Goal: Browse casually

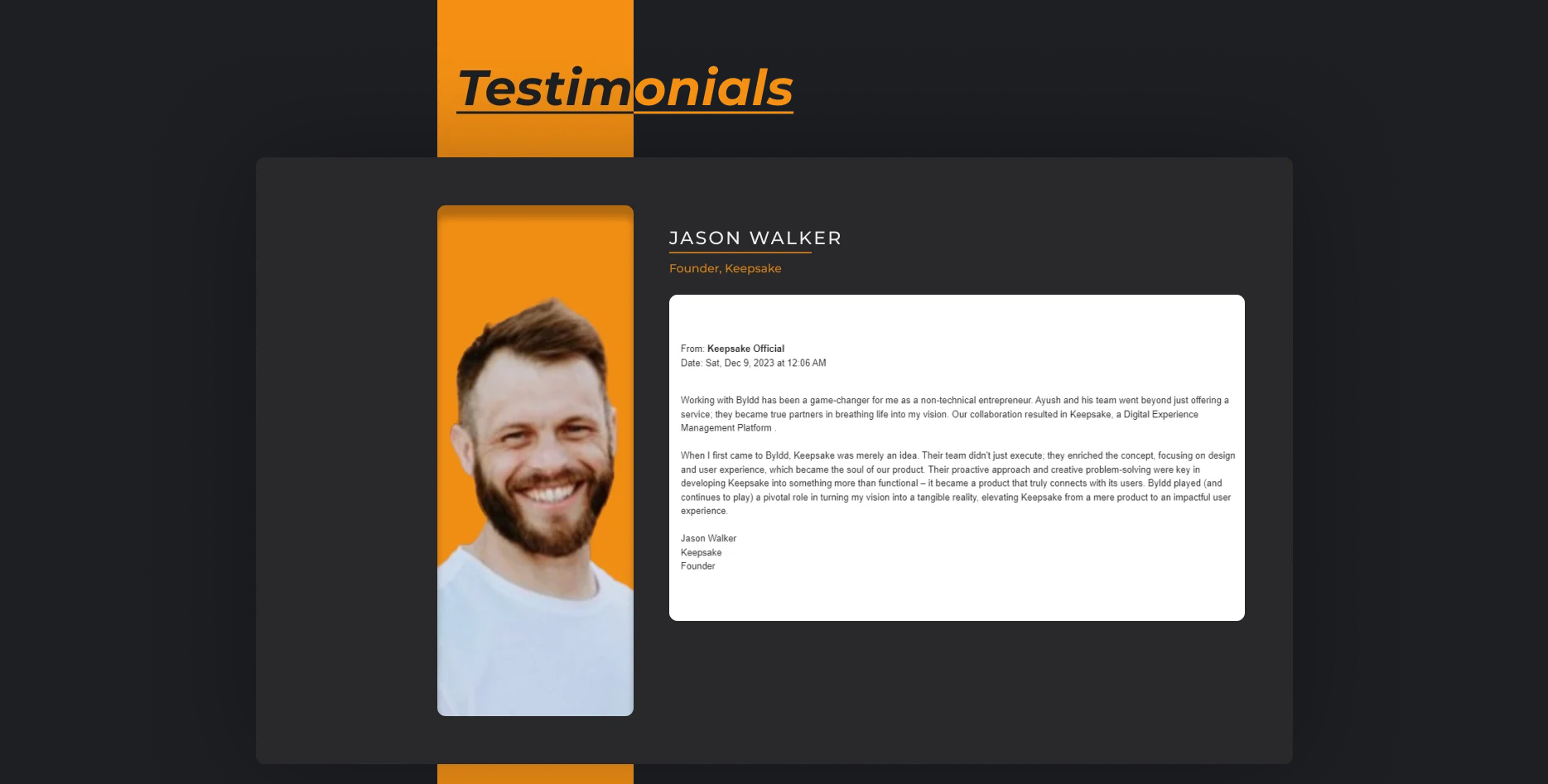
scroll to position [1267, 0]
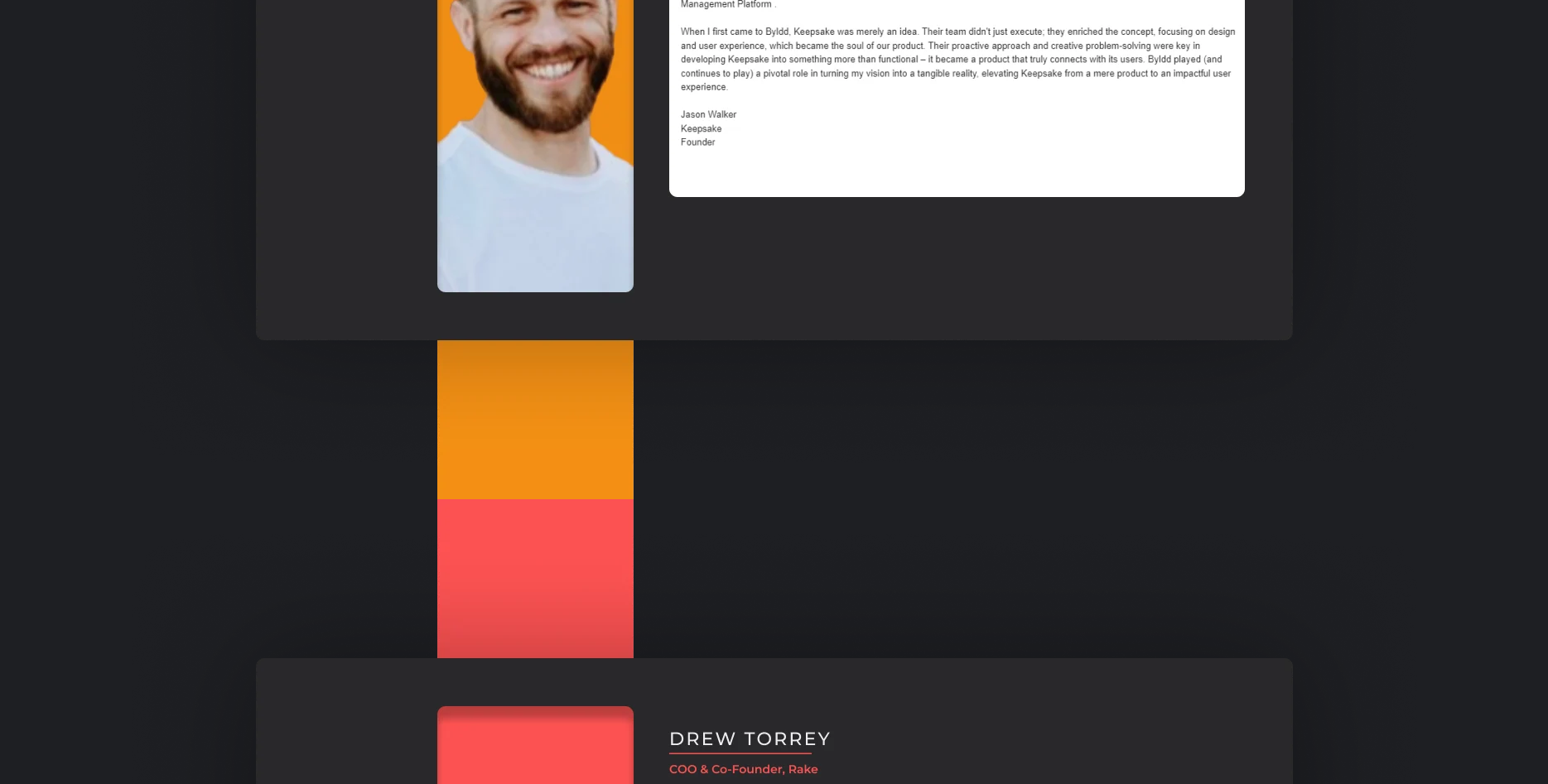
click at [704, 346] on img at bounding box center [774, 37] width 1285 height 925
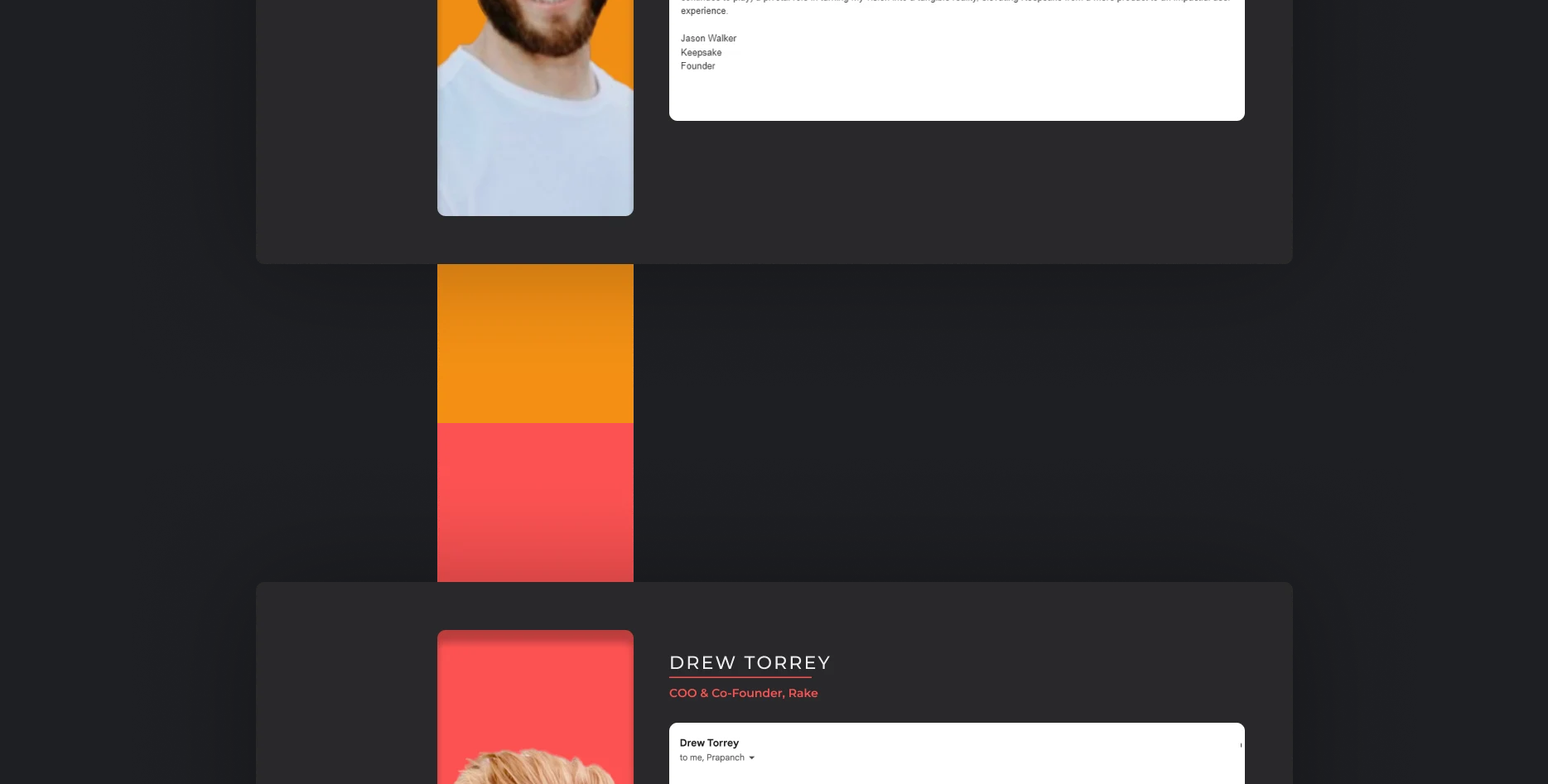
scroll to position [1859, 0]
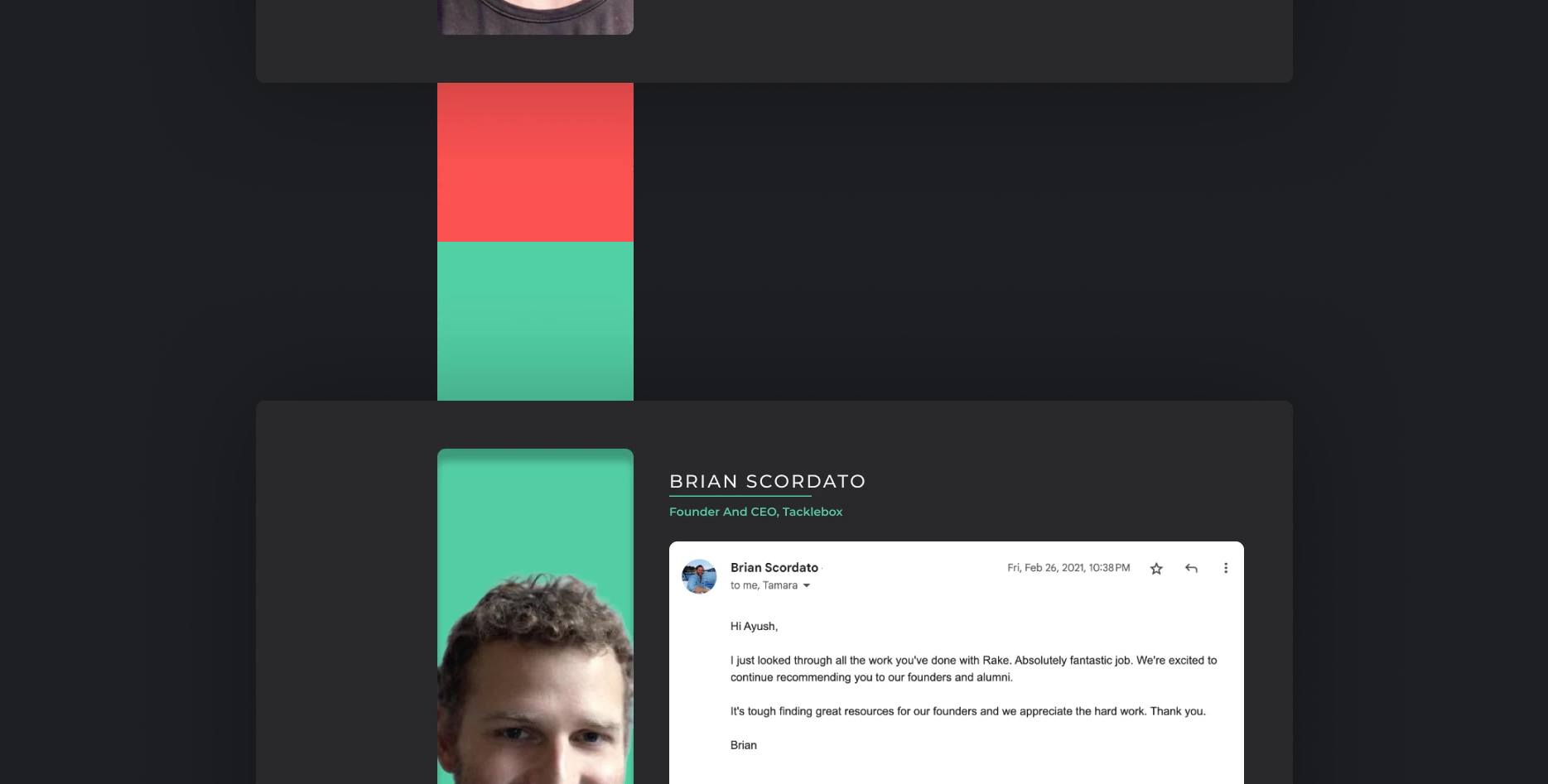
click at [686, 332] on section "Jermaine Hartsfield Co-Founder And COO, CIVA" at bounding box center [774, 211] width 1548 height 3639
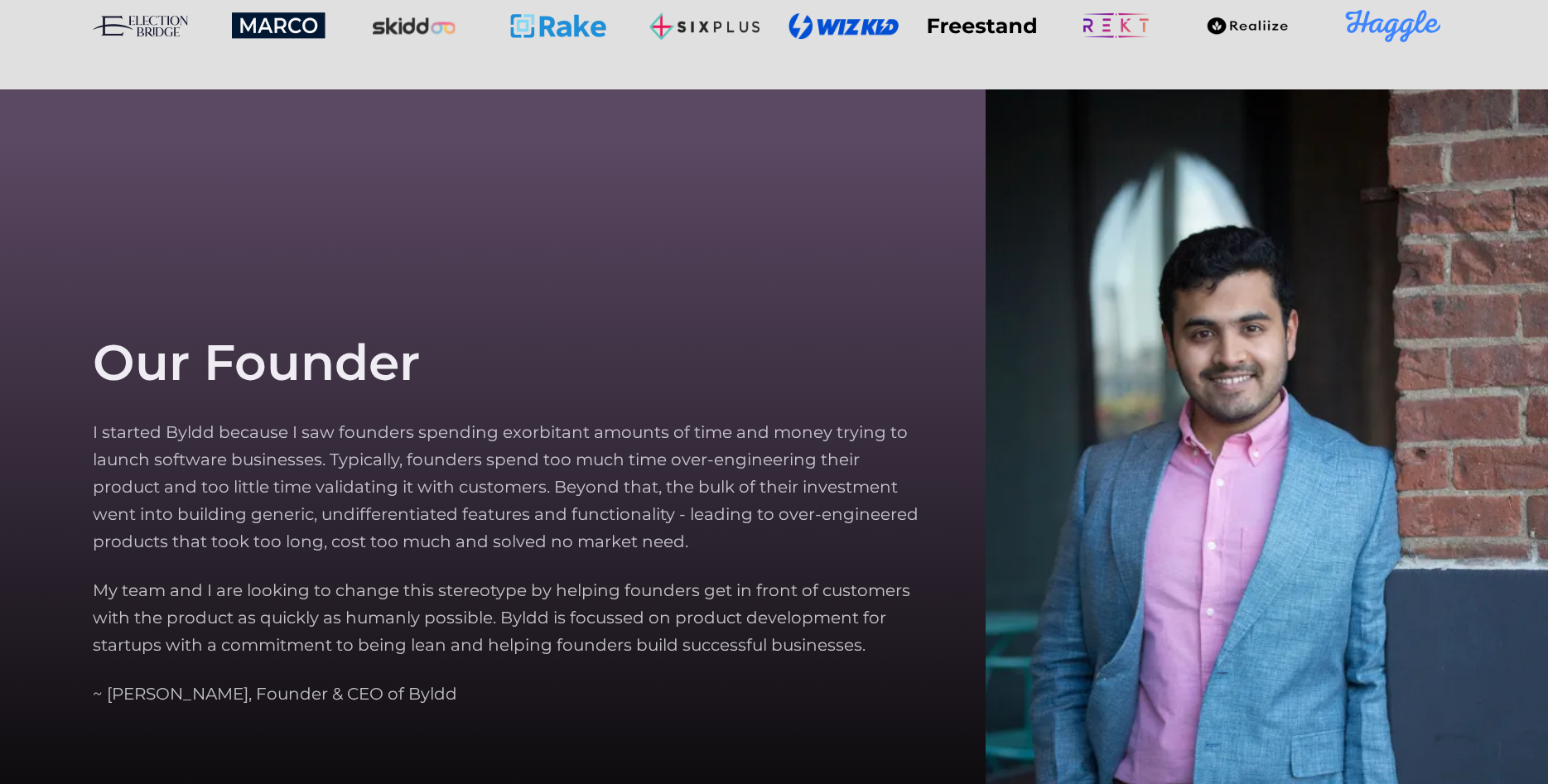
scroll to position [5157, 0]
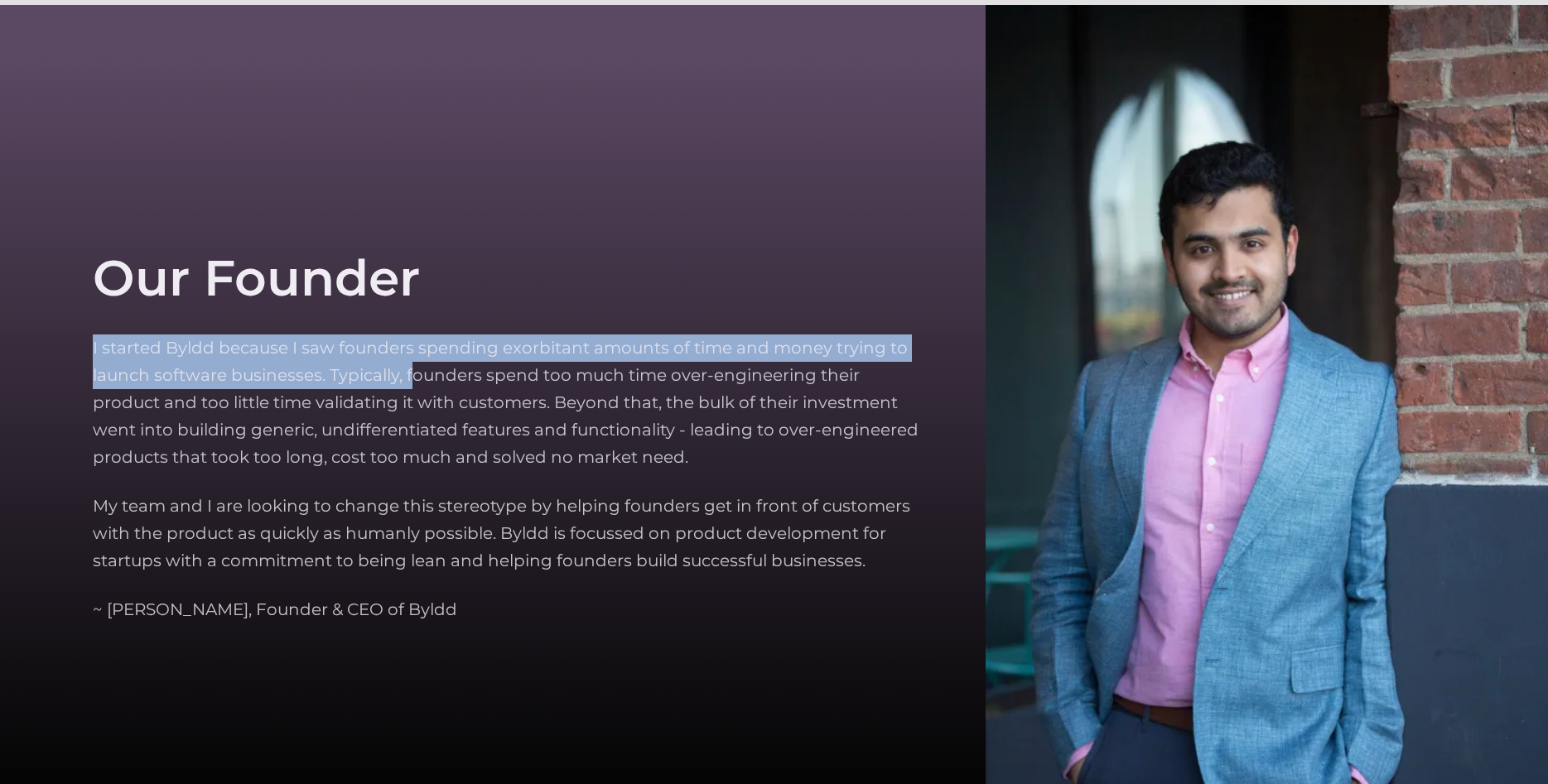
drag, startPoint x: 71, startPoint y: 344, endPoint x: 412, endPoint y: 381, distance: 343.0
click at [412, 381] on section "Our Founder I started Byldd because I saw founders spending exorbitant amounts …" at bounding box center [774, 436] width 1548 height 864
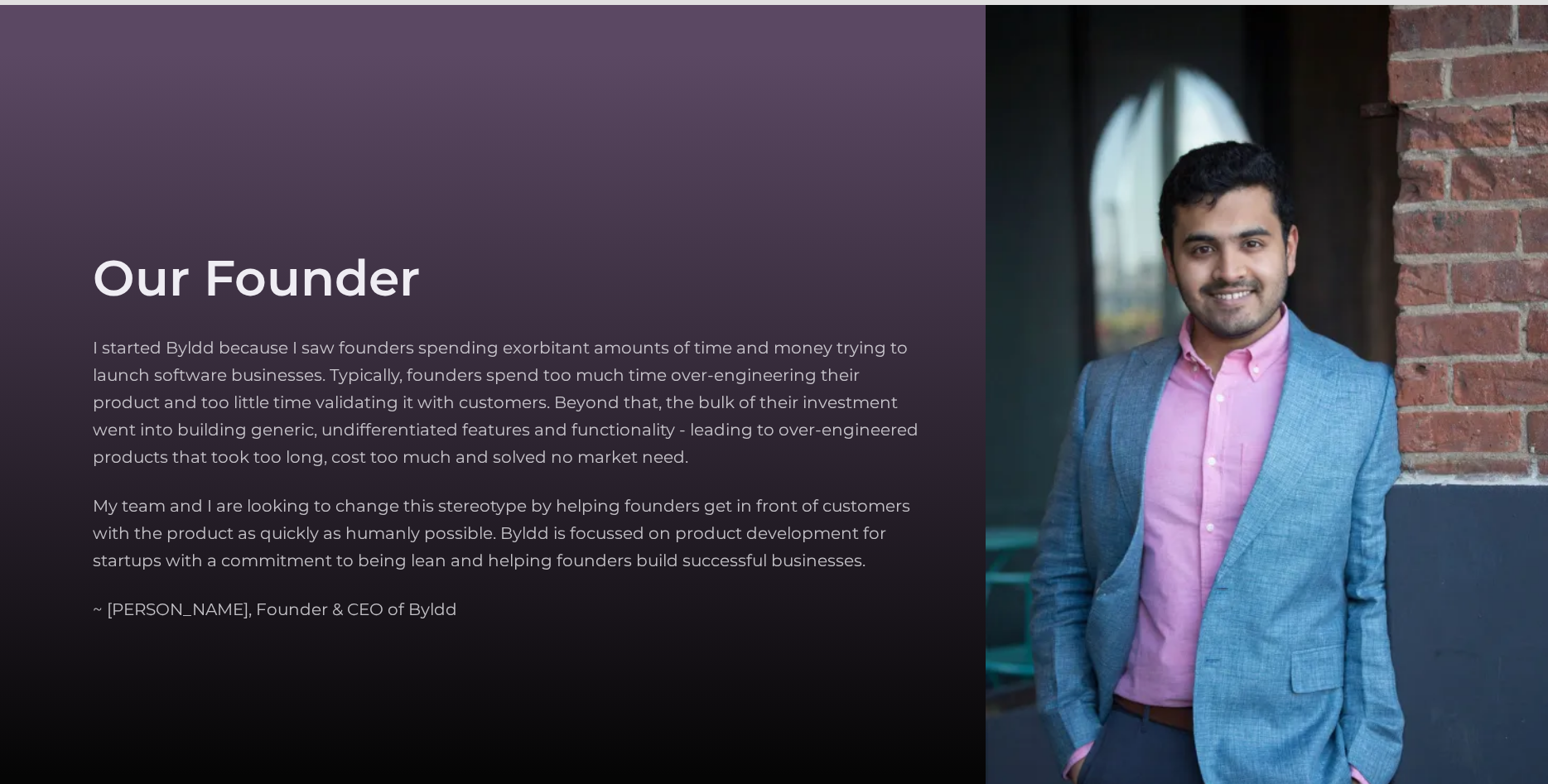
click at [456, 374] on p "I started Byldd because I saw founders spending exorbitant amounts of time and …" at bounding box center [506, 403] width 827 height 136
drag, startPoint x: 451, startPoint y: 372, endPoint x: 505, endPoint y: 378, distance: 54.3
click at [367, 372] on p "I started Byldd because I saw founders spending exorbitant amounts of time and …" at bounding box center [506, 403] width 827 height 136
click at [507, 379] on p "I started Byldd because I saw founders spending exorbitant amounts of time and …" at bounding box center [506, 403] width 827 height 136
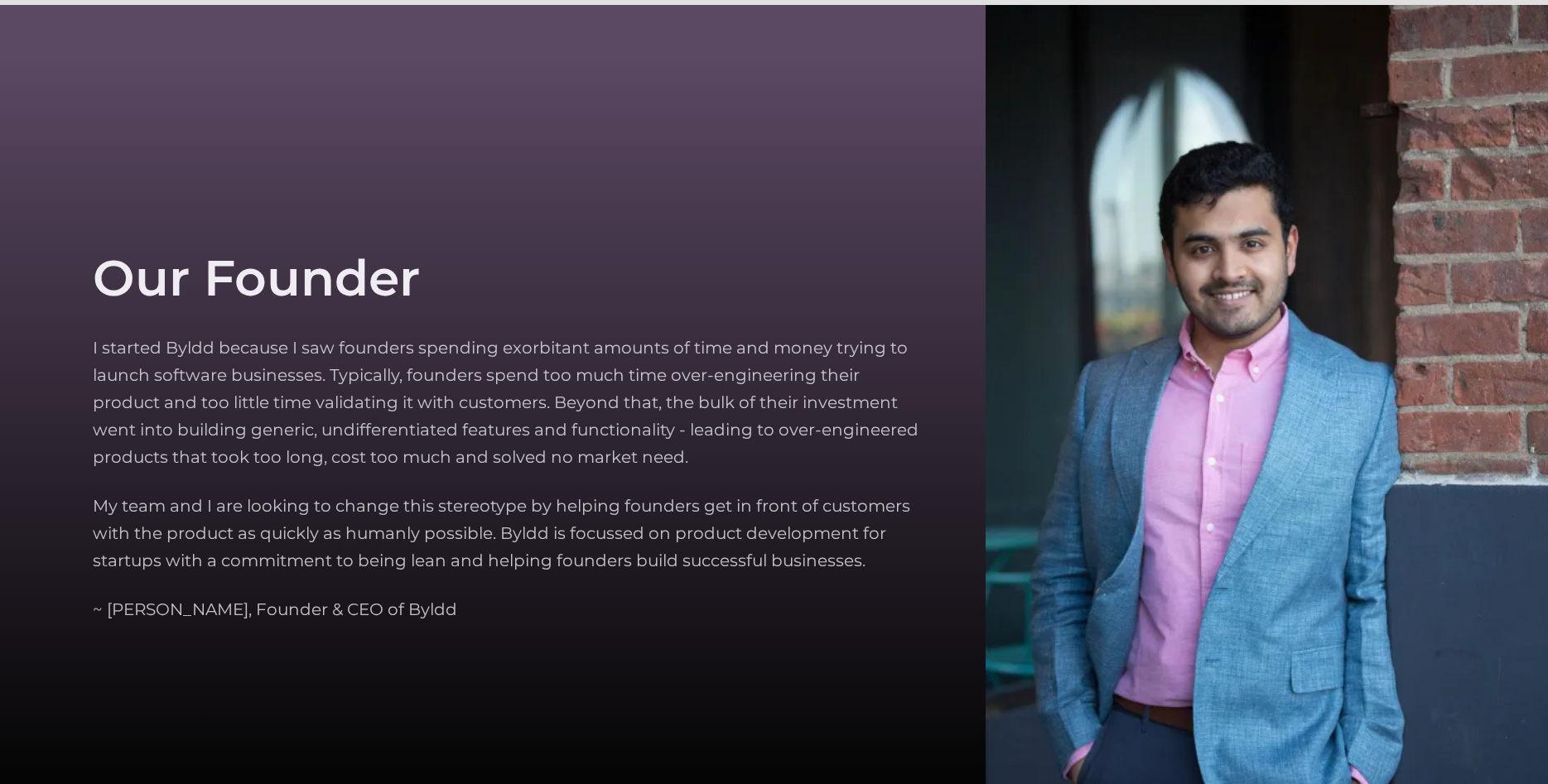
click at [507, 379] on p "I started Byldd because I saw founders spending exorbitant amounts of time and …" at bounding box center [506, 403] width 827 height 136
click at [784, 248] on div "Our Founder I started Byldd because I saw founders spending exorbitant amounts …" at bounding box center [519, 436] width 854 height 586
drag, startPoint x: 59, startPoint y: 364, endPoint x: 365, endPoint y: 375, distance: 306.2
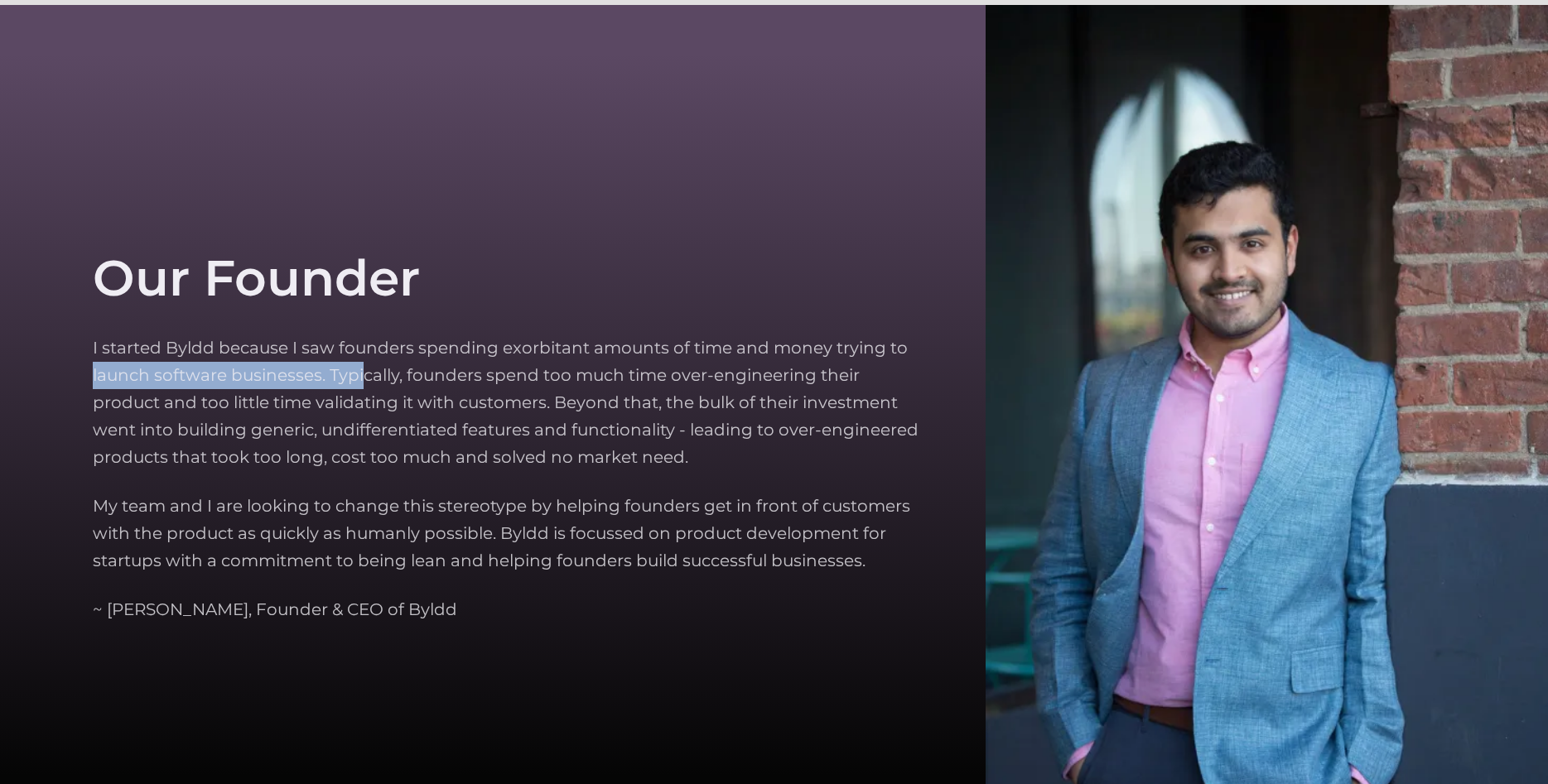
click at [365, 375] on section "Our Founder I started Byldd because I saw founders spending exorbitant amounts …" at bounding box center [774, 436] width 1548 height 864
click at [374, 377] on p "I started Byldd because I saw founders spending exorbitant amounts of time and …" at bounding box center [506, 403] width 827 height 136
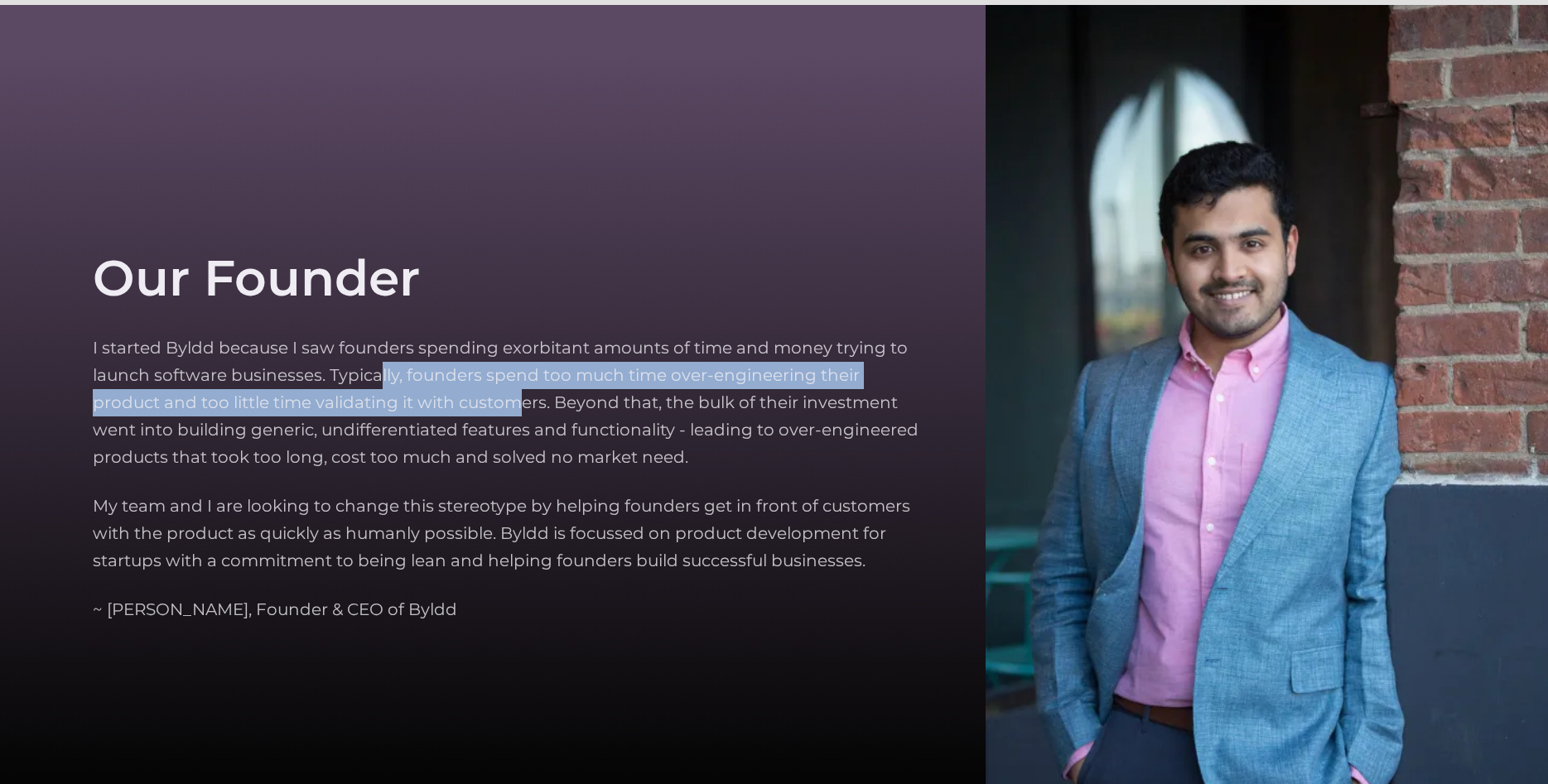
drag, startPoint x: 382, startPoint y: 377, endPoint x: 518, endPoint y: 390, distance: 136.6
click at [518, 390] on p "I started Byldd because I saw founders spending exorbitant amounts of time and …" at bounding box center [506, 403] width 827 height 136
click at [514, 379] on p "I started Byldd because I saw founders spending exorbitant amounts of time and …" at bounding box center [506, 403] width 827 height 136
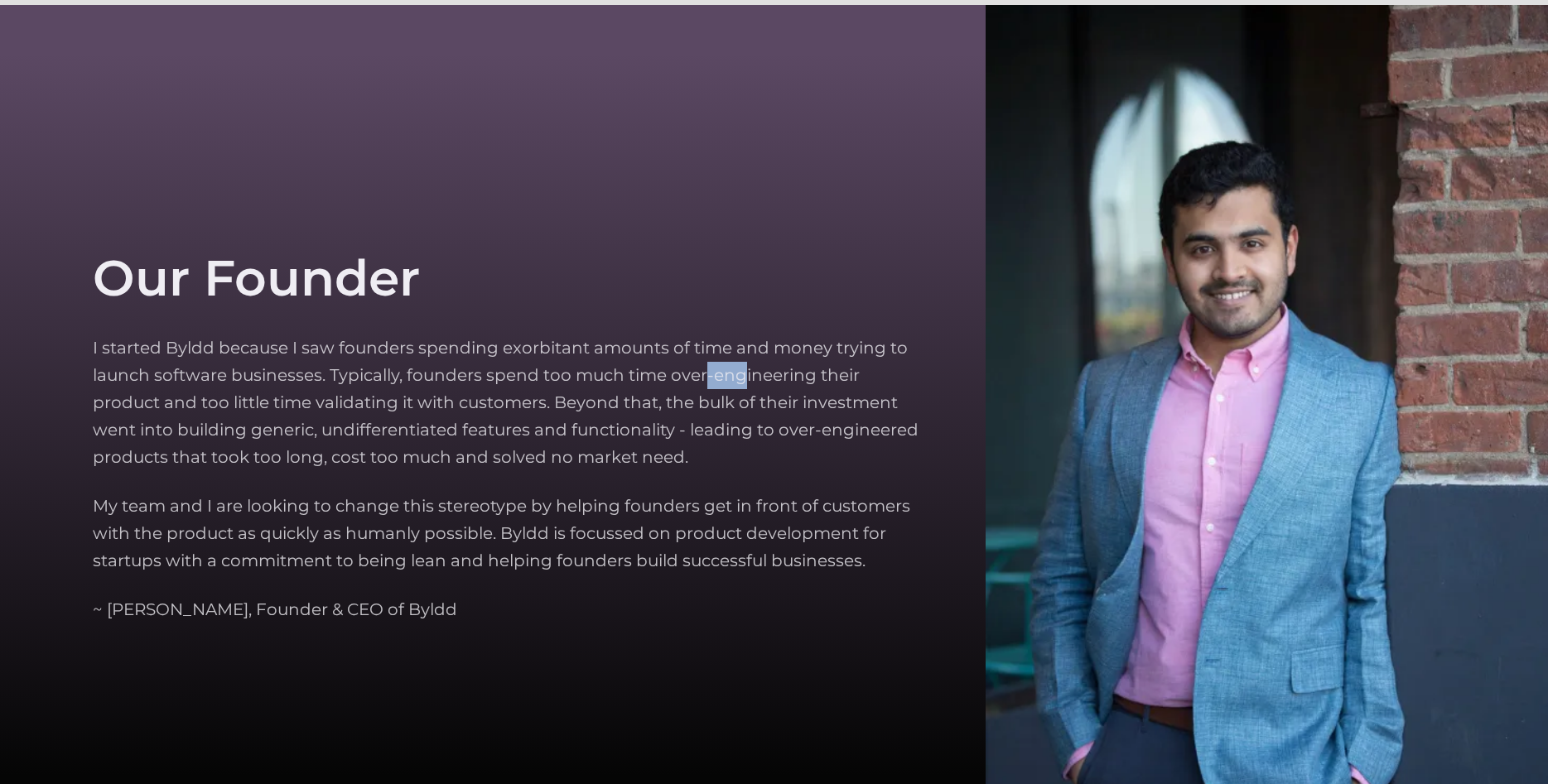
drag, startPoint x: 719, startPoint y: 372, endPoint x: 776, endPoint y: 379, distance: 57.4
click at [776, 379] on p "I started Byldd because I saw founders spending exorbitant amounts of time and …" at bounding box center [506, 403] width 827 height 136
click at [809, 382] on p "I started Byldd because I saw founders spending exorbitant amounts of time and …" at bounding box center [506, 403] width 827 height 136
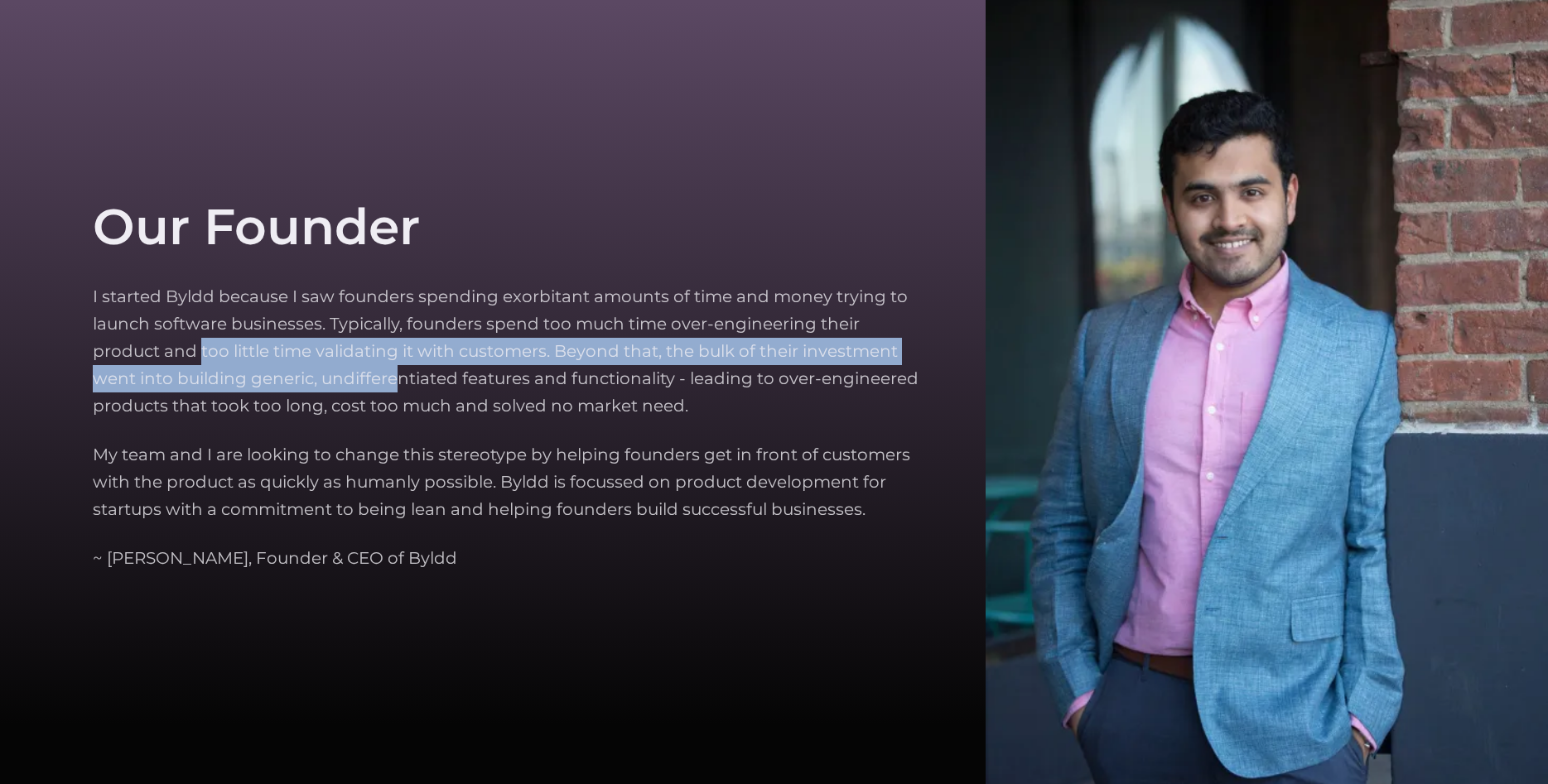
drag, startPoint x: 203, startPoint y: 416, endPoint x: 392, endPoint y: 418, distance: 189.0
click at [392, 418] on p "I started Byldd because I saw founders spending exorbitant amounts of time and …" at bounding box center [506, 351] width 827 height 136
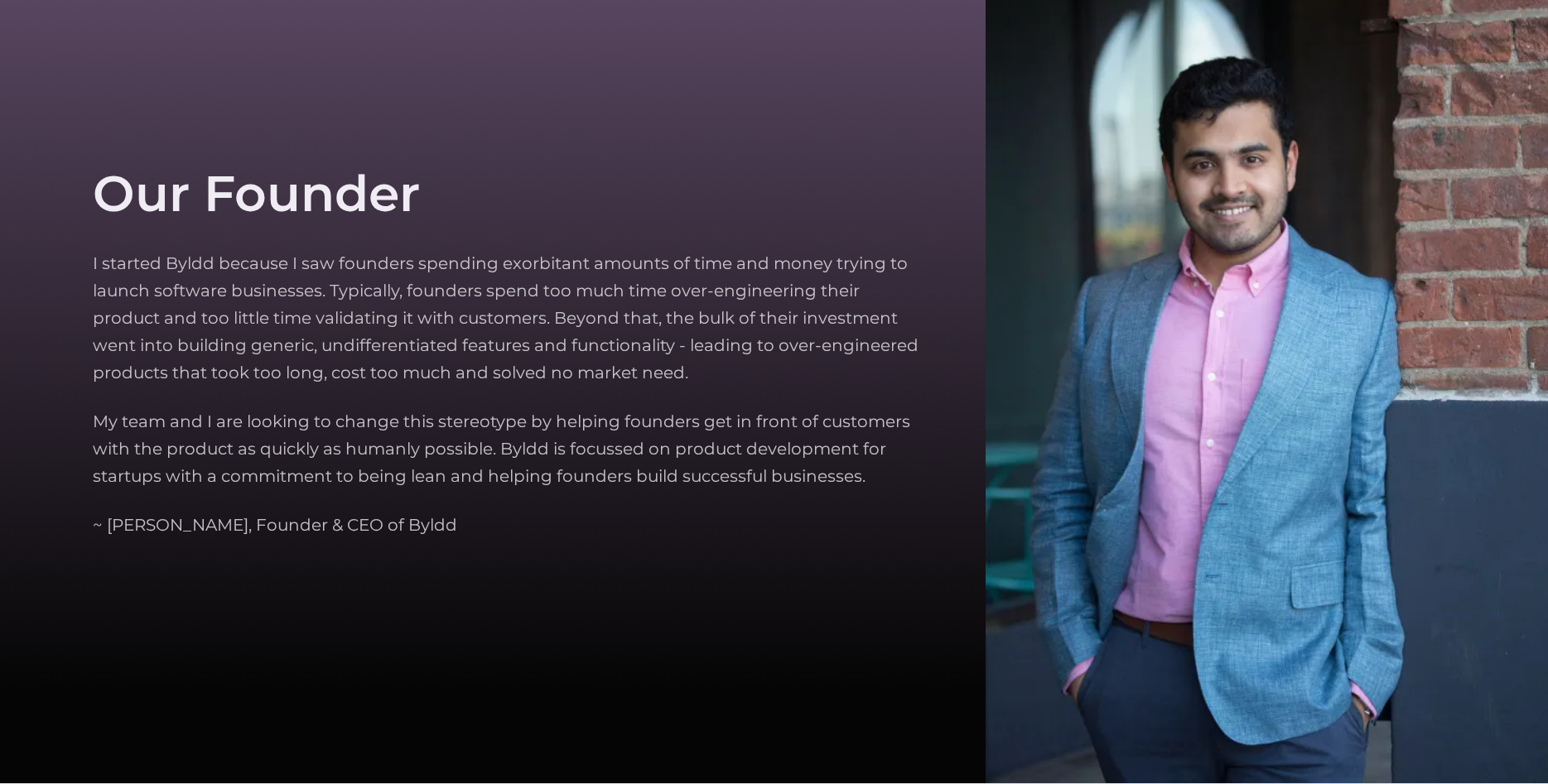
click at [393, 411] on p "My team and I are looking to change this stereotype by helping founders get in …" at bounding box center [506, 449] width 827 height 82
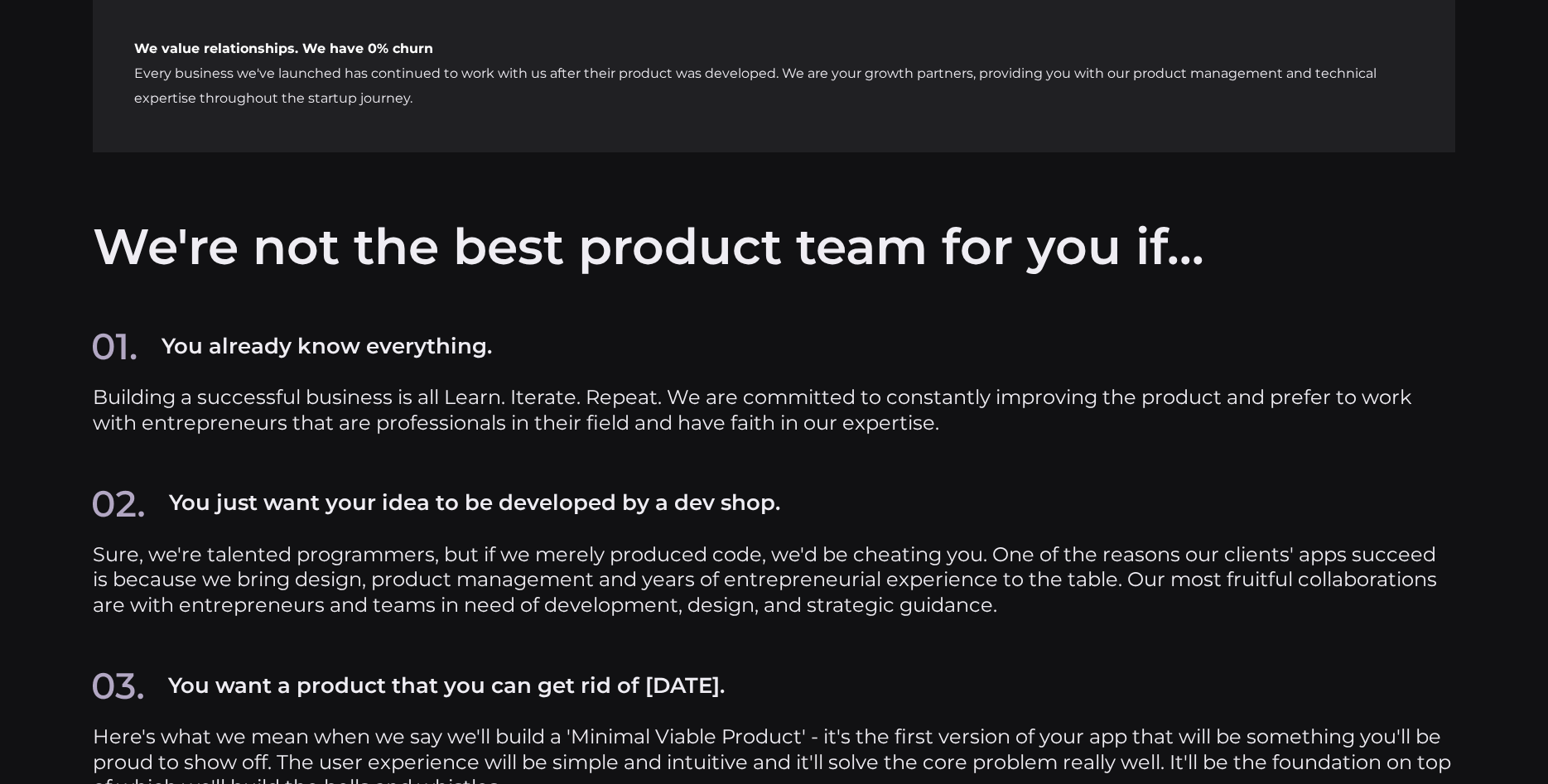
scroll to position [7523, 0]
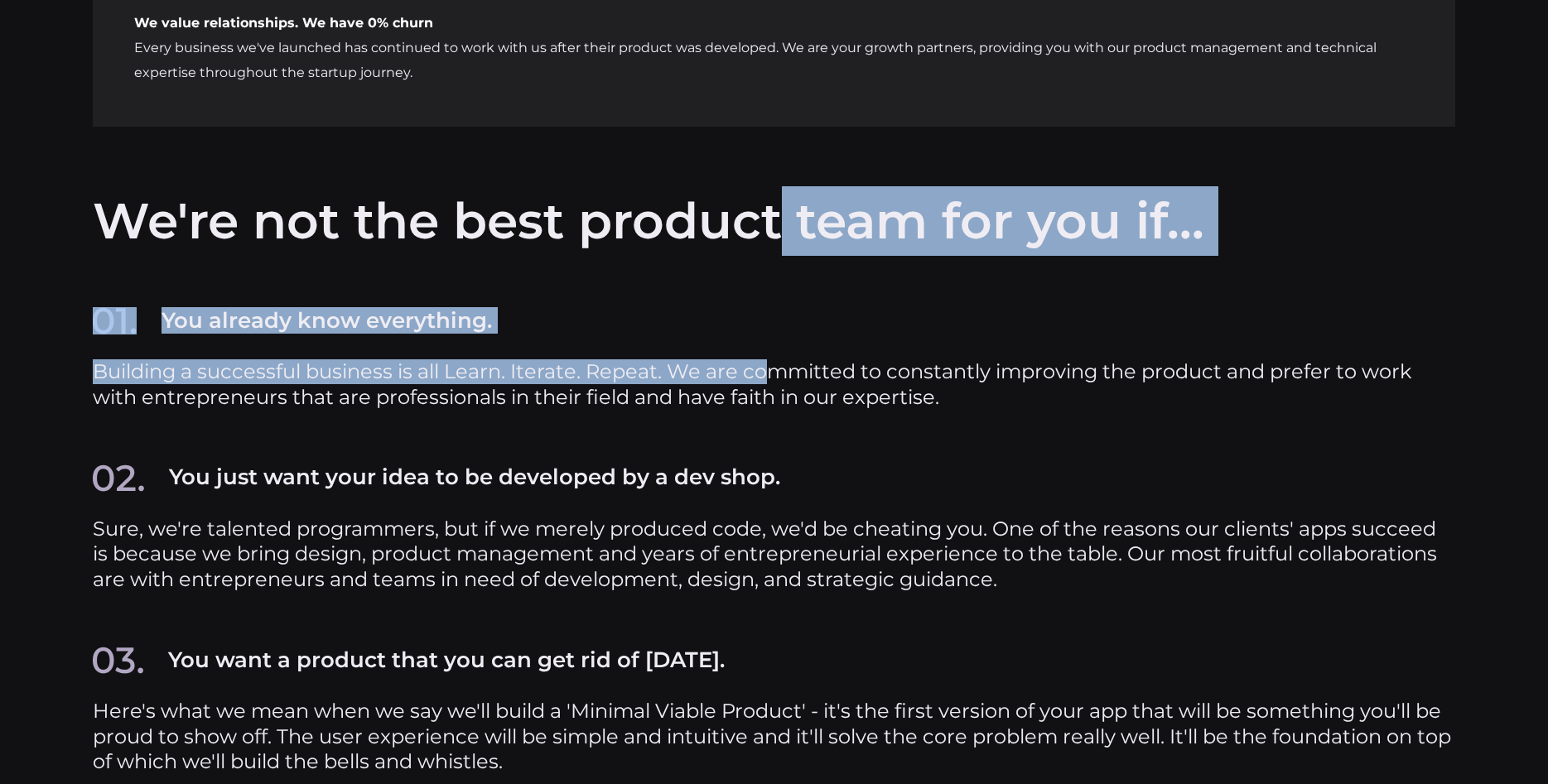
drag, startPoint x: 124, startPoint y: 302, endPoint x: 776, endPoint y: 311, distance: 652.1
click at [776, 319] on section "We're not the best product team for you if... You already know everything. Buil…" at bounding box center [774, 521] width 1548 height 671
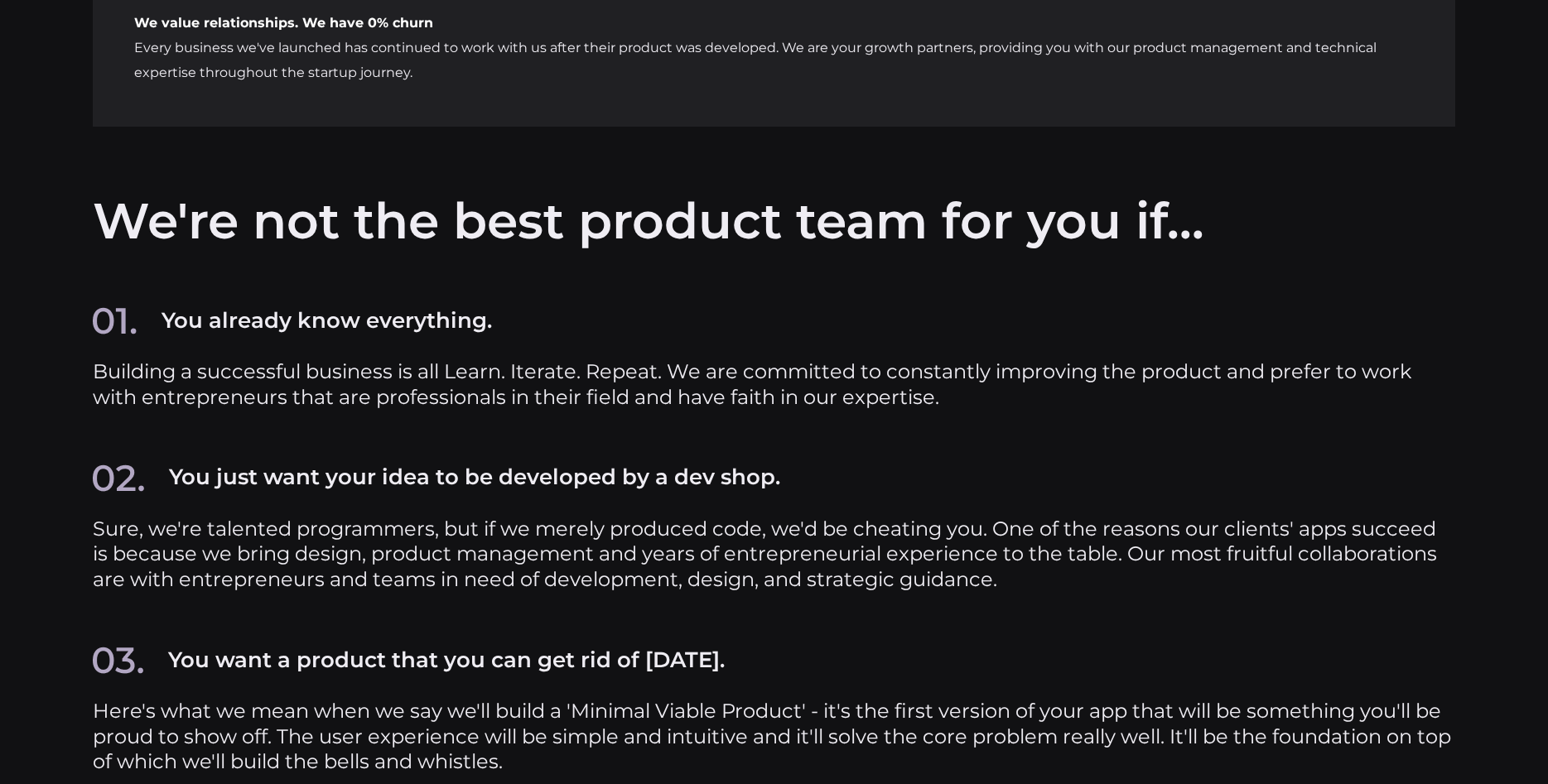
click at [780, 303] on div "You already know everything. Building a successful business is all Learn. Itera…" at bounding box center [774, 555] width 1363 height 550
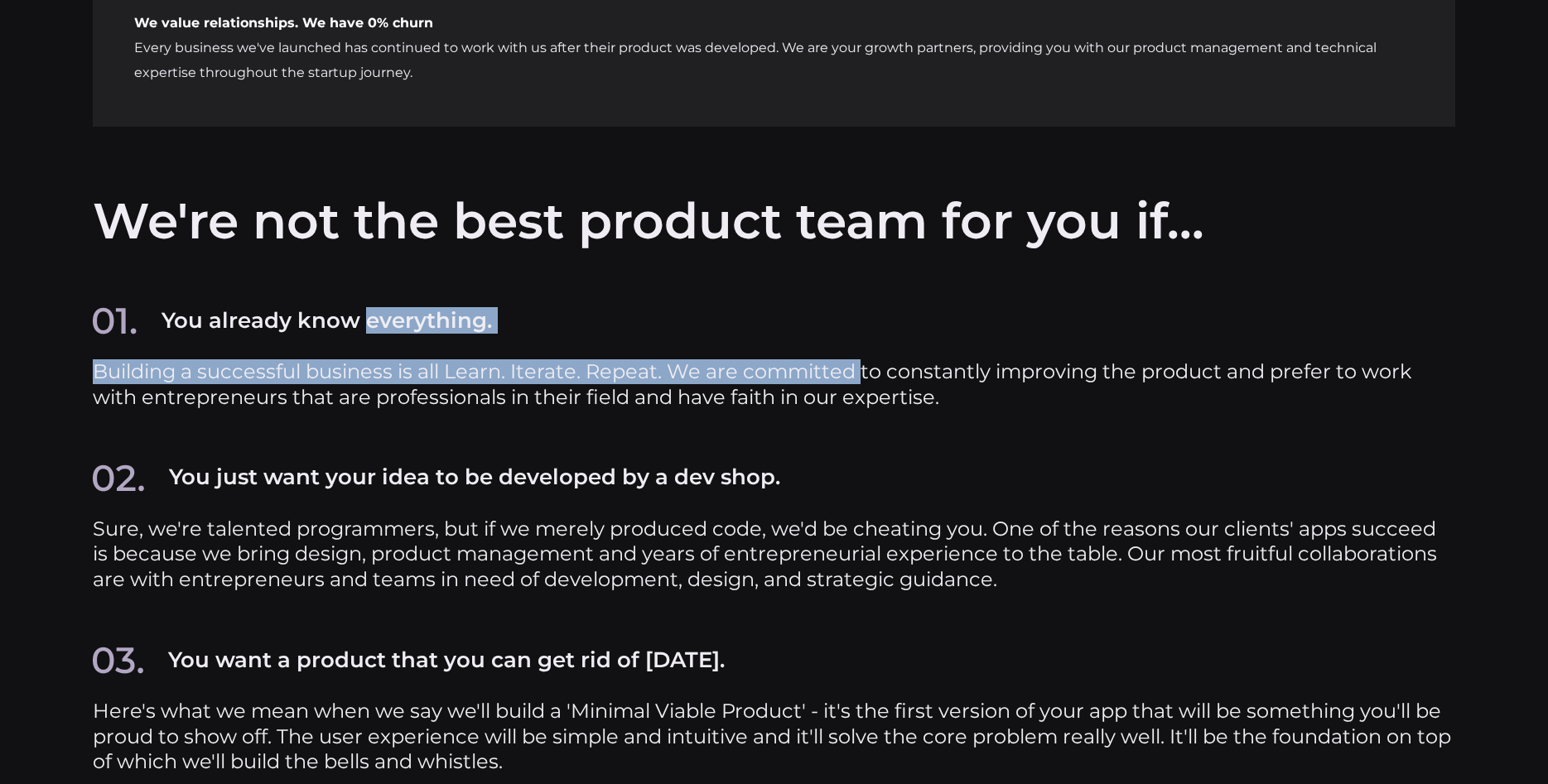
drag, startPoint x: 780, startPoint y: 303, endPoint x: 428, endPoint y: 299, distance: 352.0
click at [428, 299] on div "You already know everything. Building a successful business is all Learn. Itera…" at bounding box center [774, 555] width 1363 height 550
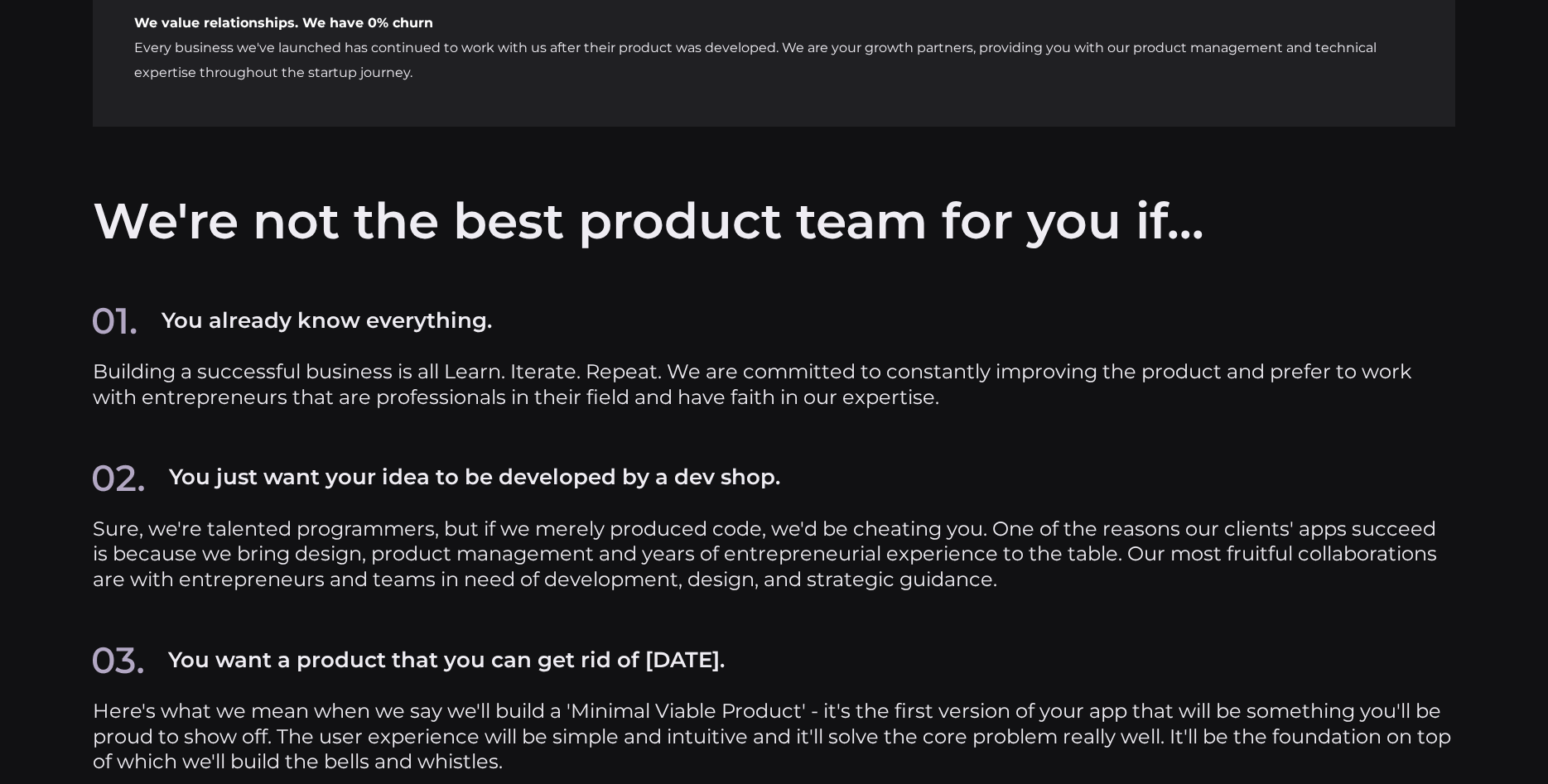
click at [536, 293] on div "You already know everything. Building a successful business is all Learn. Itera…" at bounding box center [774, 555] width 1363 height 550
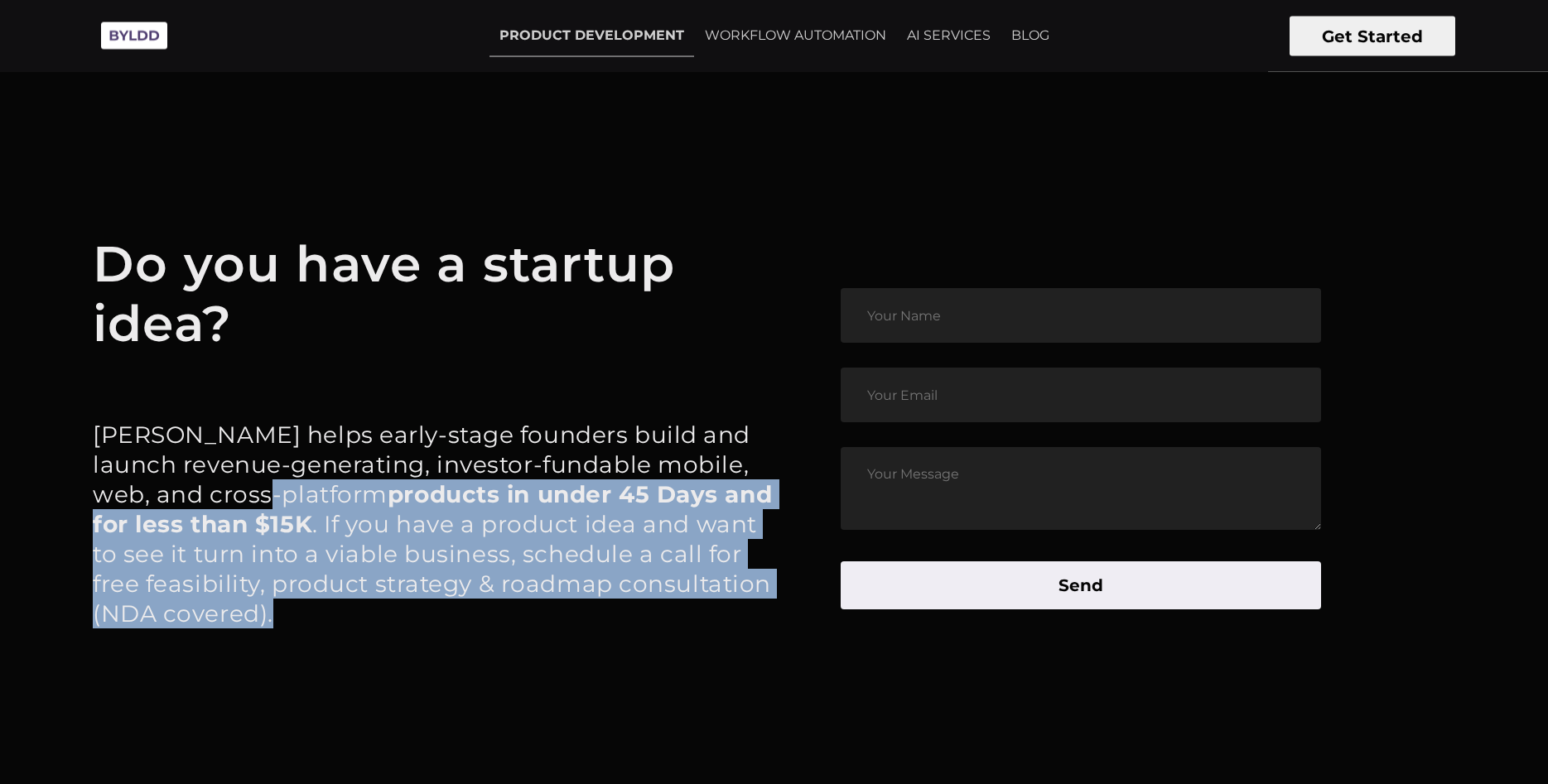
scroll to position [8333, 0]
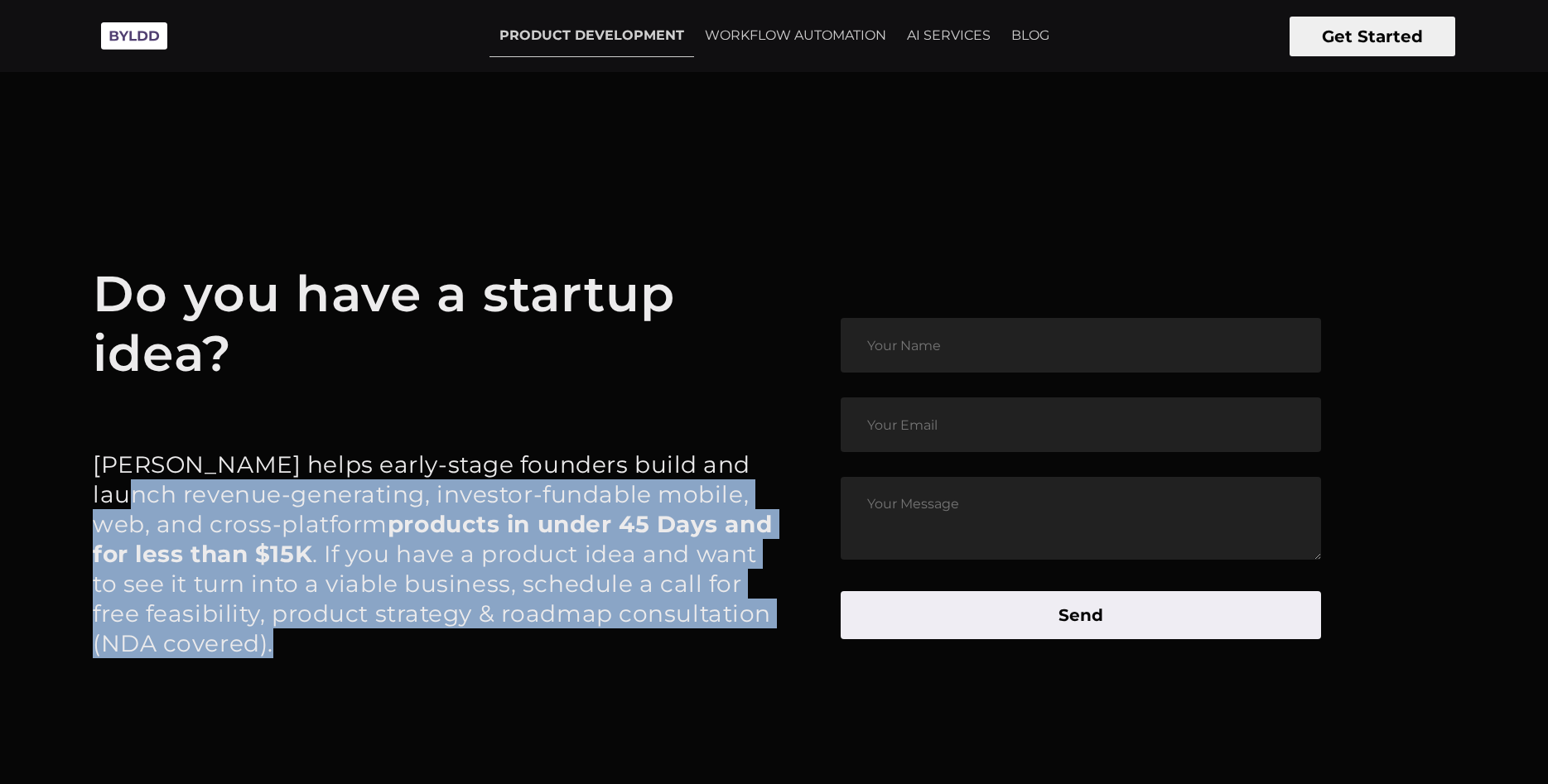
drag, startPoint x: 531, startPoint y: 484, endPoint x: 138, endPoint y: 507, distance: 393.7
click at [137, 507] on article "Do you have a startup idea? Byldd helps early-stage founders build and launch r…" at bounding box center [774, 479] width 1548 height 864
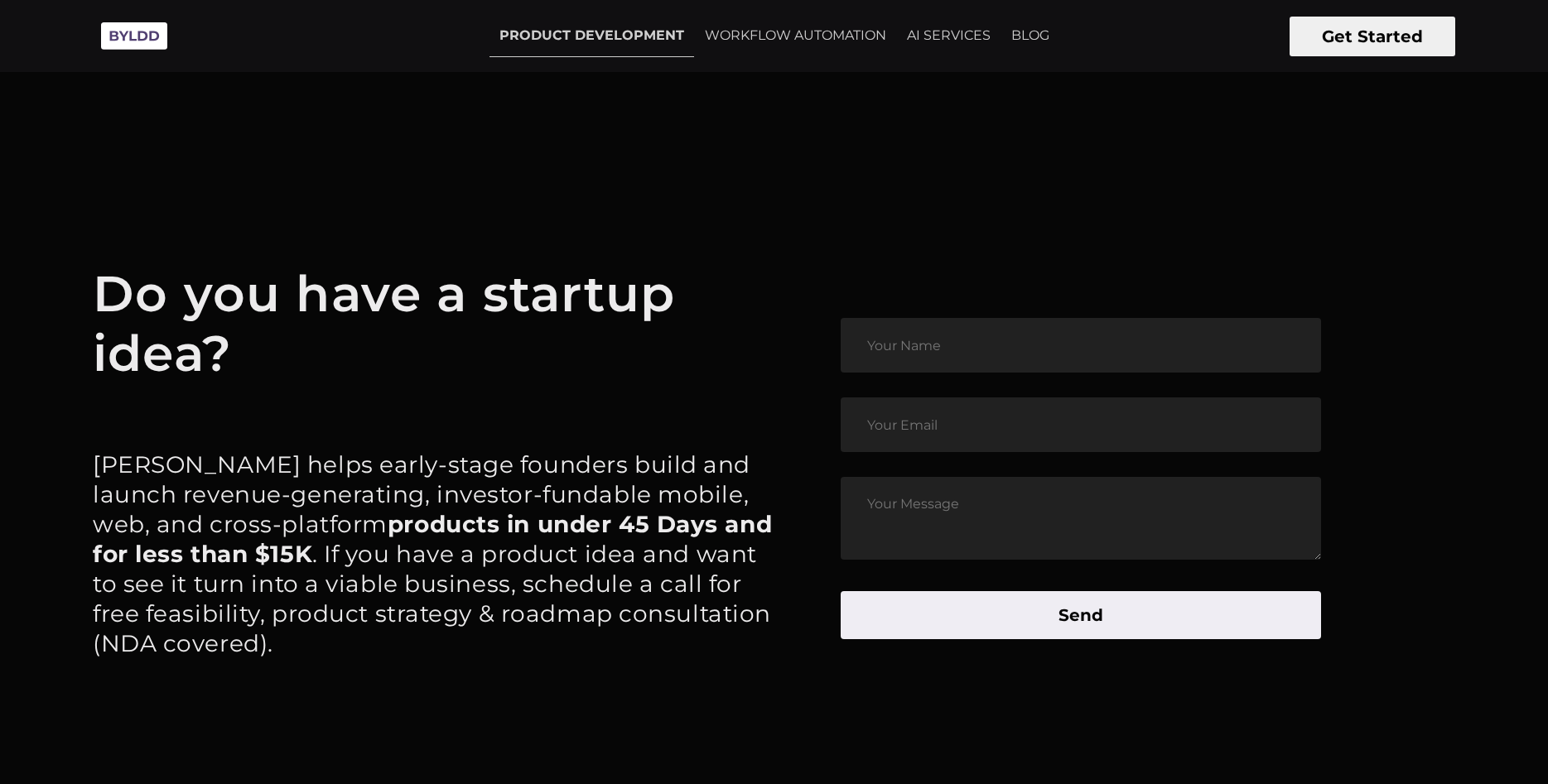
click at [296, 476] on p "Byldd helps early-stage founders build and launch revenue-generating, investor-…" at bounding box center [433, 554] width 682 height 209
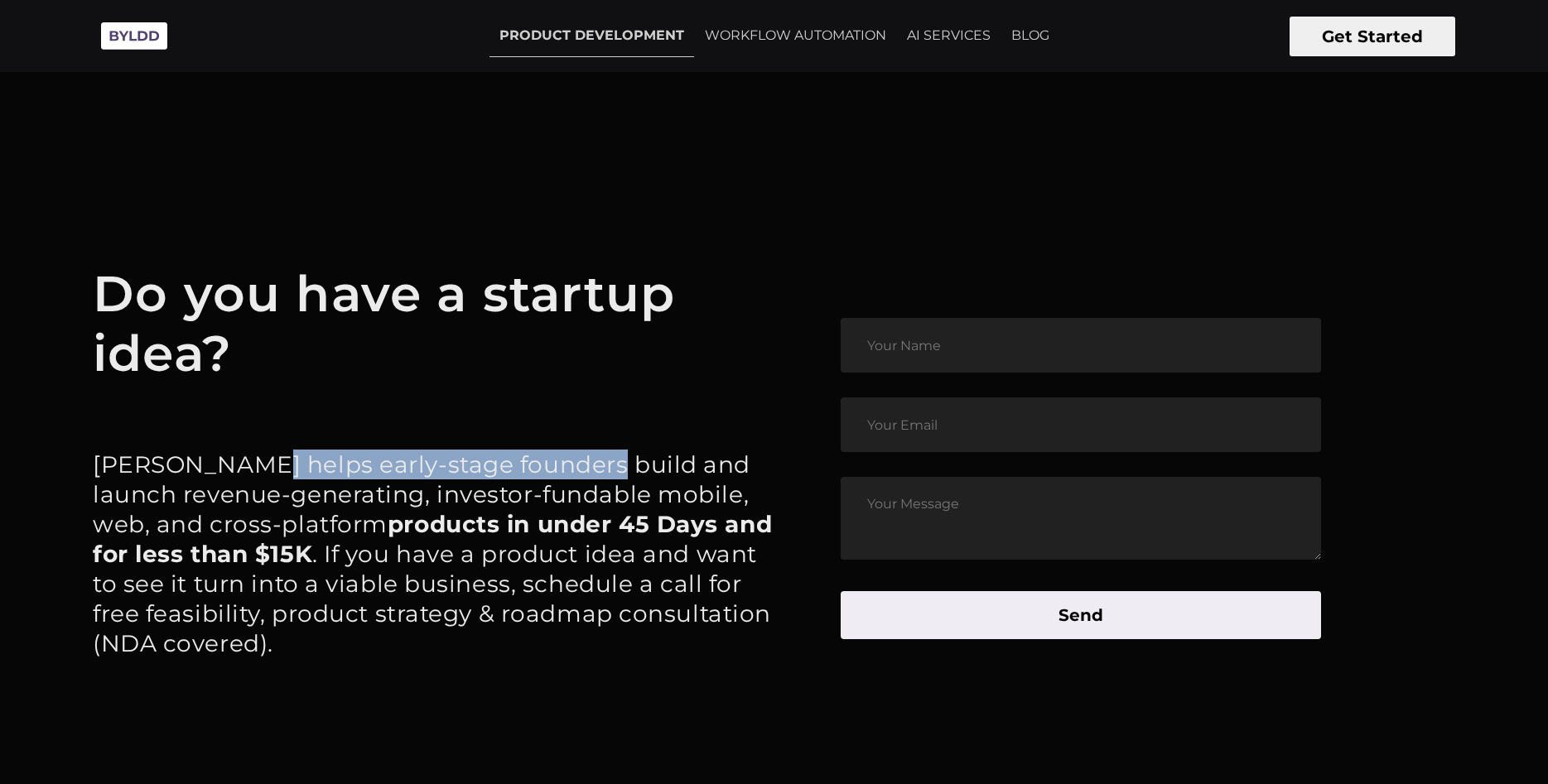
drag, startPoint x: 243, startPoint y: 471, endPoint x: 583, endPoint y: 451, distance: 340.6
click at [583, 451] on p "Byldd helps early-stage founders build and launch revenue-generating, investor-…" at bounding box center [433, 554] width 682 height 209
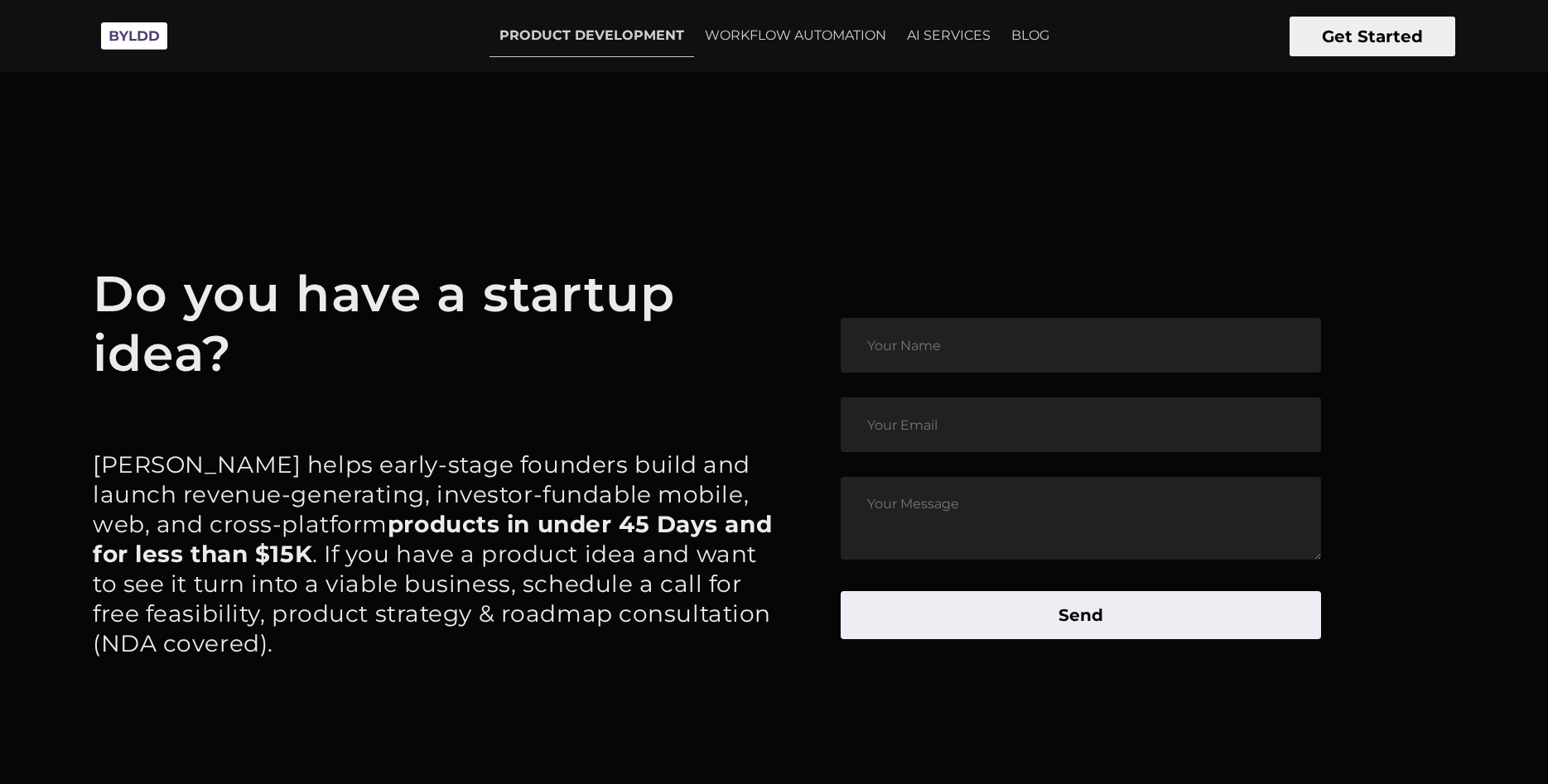
click at [583, 451] on p "Byldd helps early-stage founders build and launch revenue-generating, investor-…" at bounding box center [433, 554] width 682 height 209
click at [579, 451] on p "Byldd helps early-stage founders build and launch revenue-generating, investor-…" at bounding box center [433, 554] width 682 height 209
click at [547, 454] on p "Byldd helps early-stage founders build and launch revenue-generating, investor-…" at bounding box center [433, 554] width 682 height 209
click at [440, 478] on p "Byldd helps early-stage founders build and launch revenue-generating, investor-…" at bounding box center [433, 554] width 682 height 209
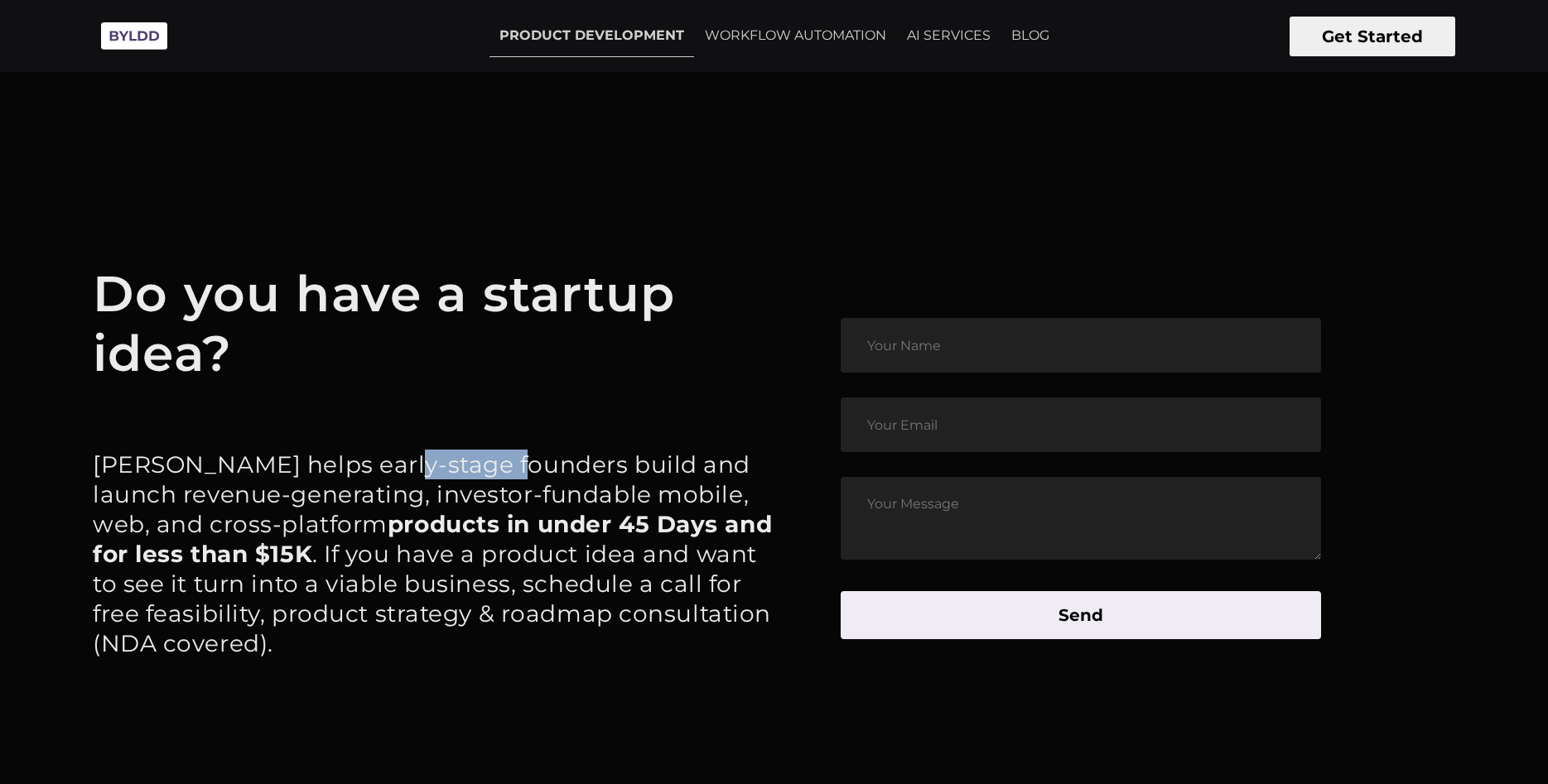
click at [440, 478] on p "Byldd helps early-stage founders build and launch revenue-generating, investor-…" at bounding box center [433, 554] width 682 height 209
click at [424, 478] on p "Byldd helps early-stage founders build and launch revenue-generating, investor-…" at bounding box center [433, 554] width 682 height 209
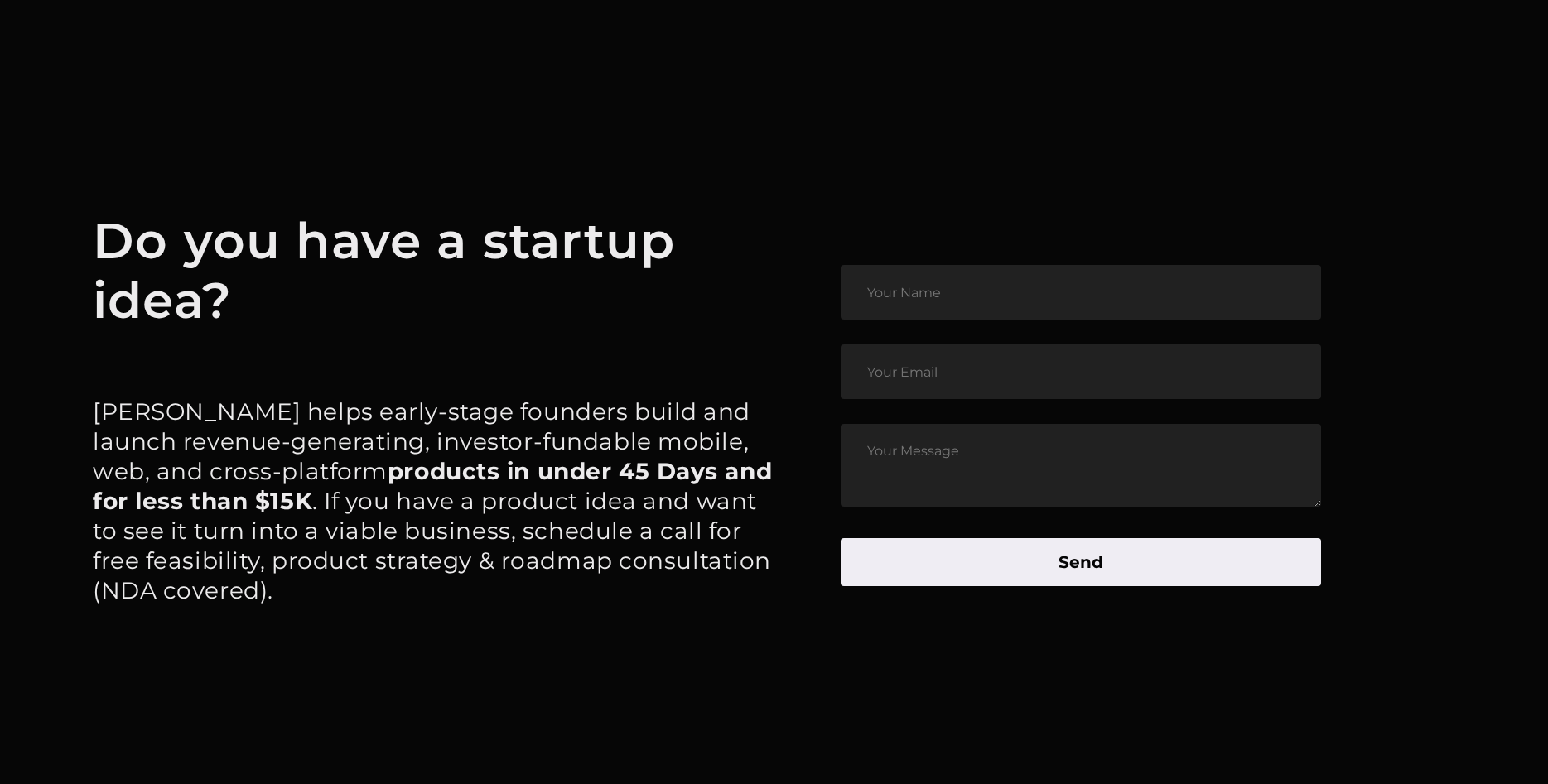
scroll to position [8417, 0]
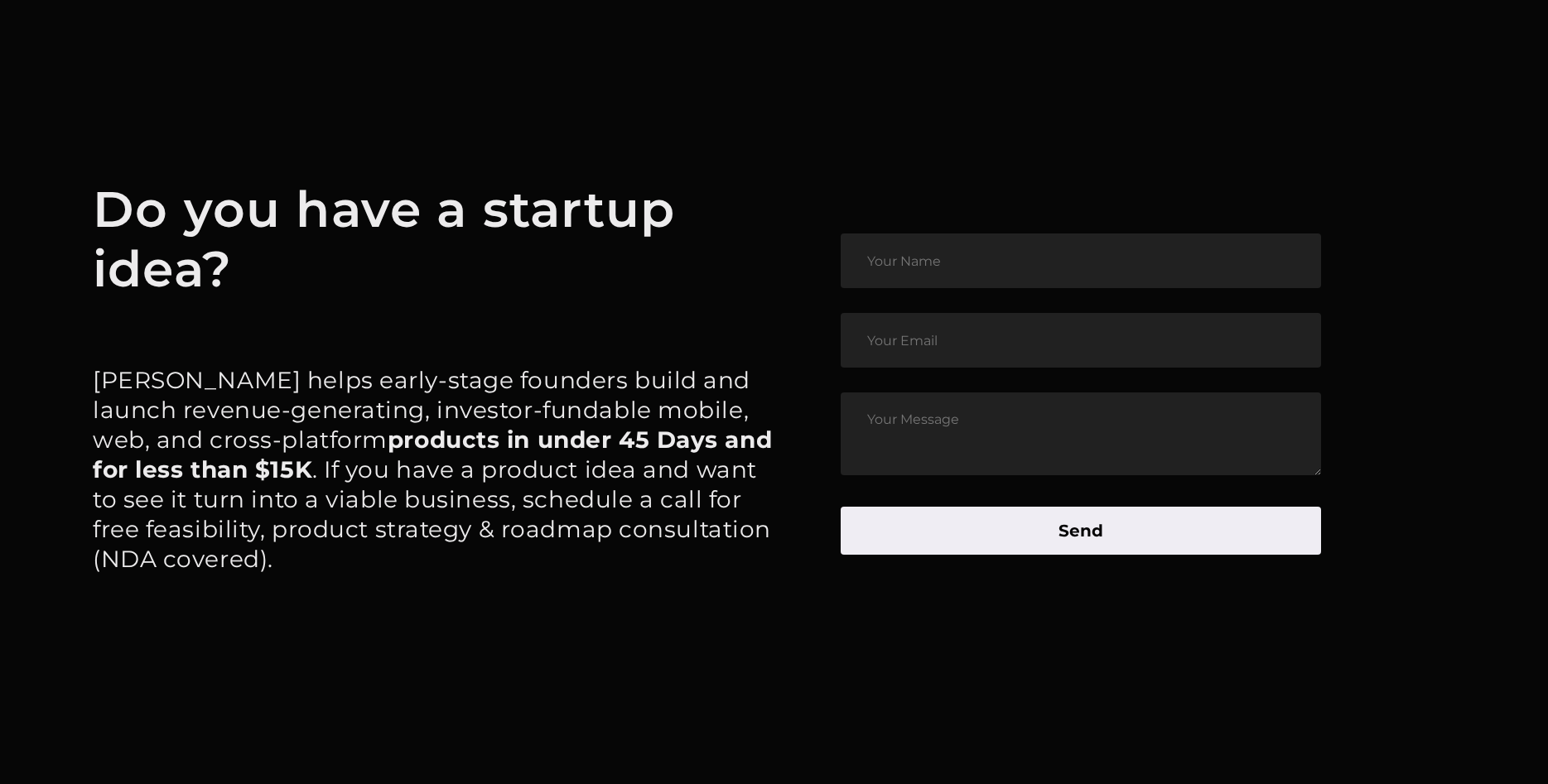
click at [268, 491] on p "Byldd helps early-stage founders build and launch revenue-generating, investor-…" at bounding box center [433, 469] width 682 height 209
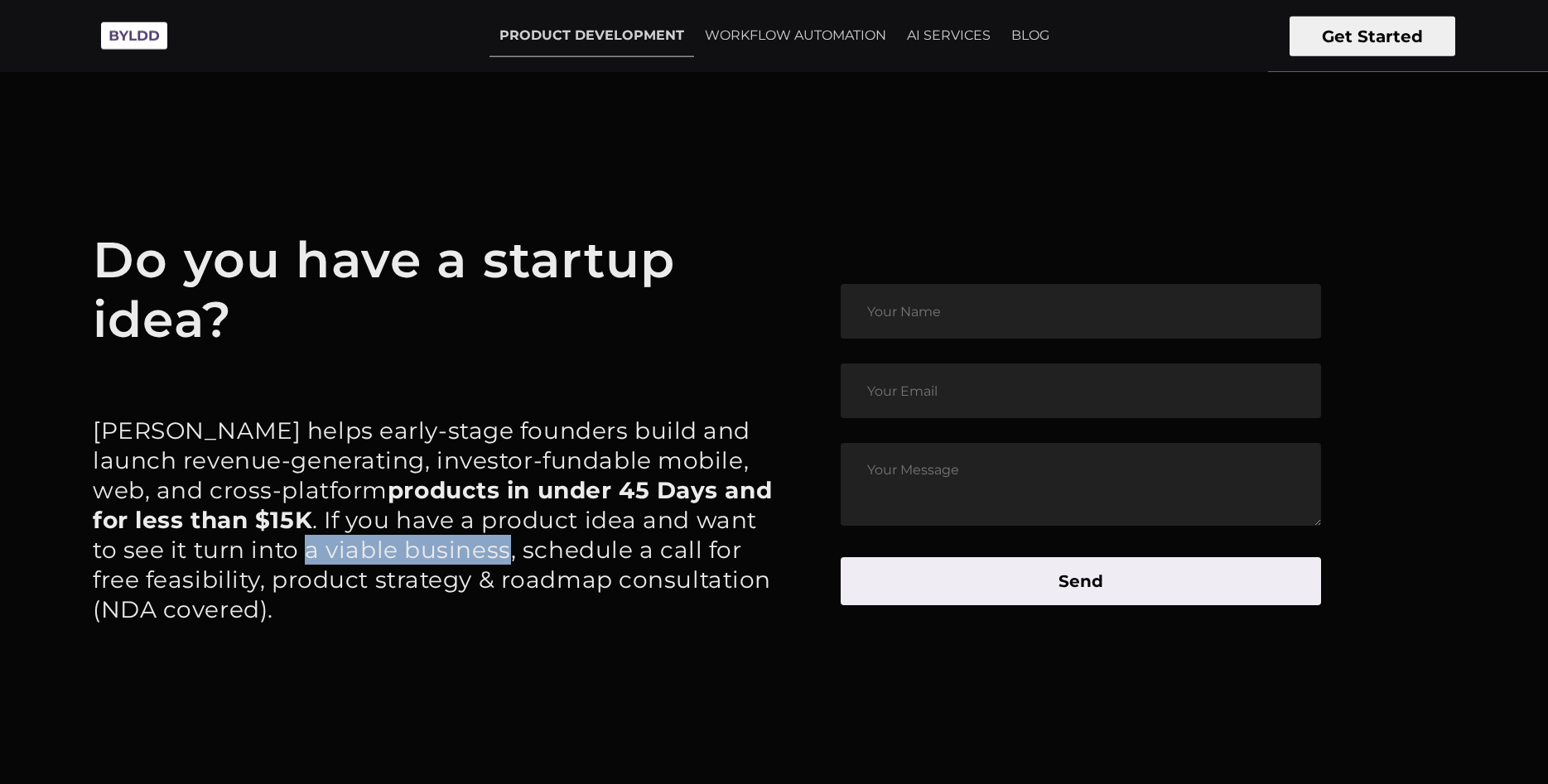
scroll to position [8333, 0]
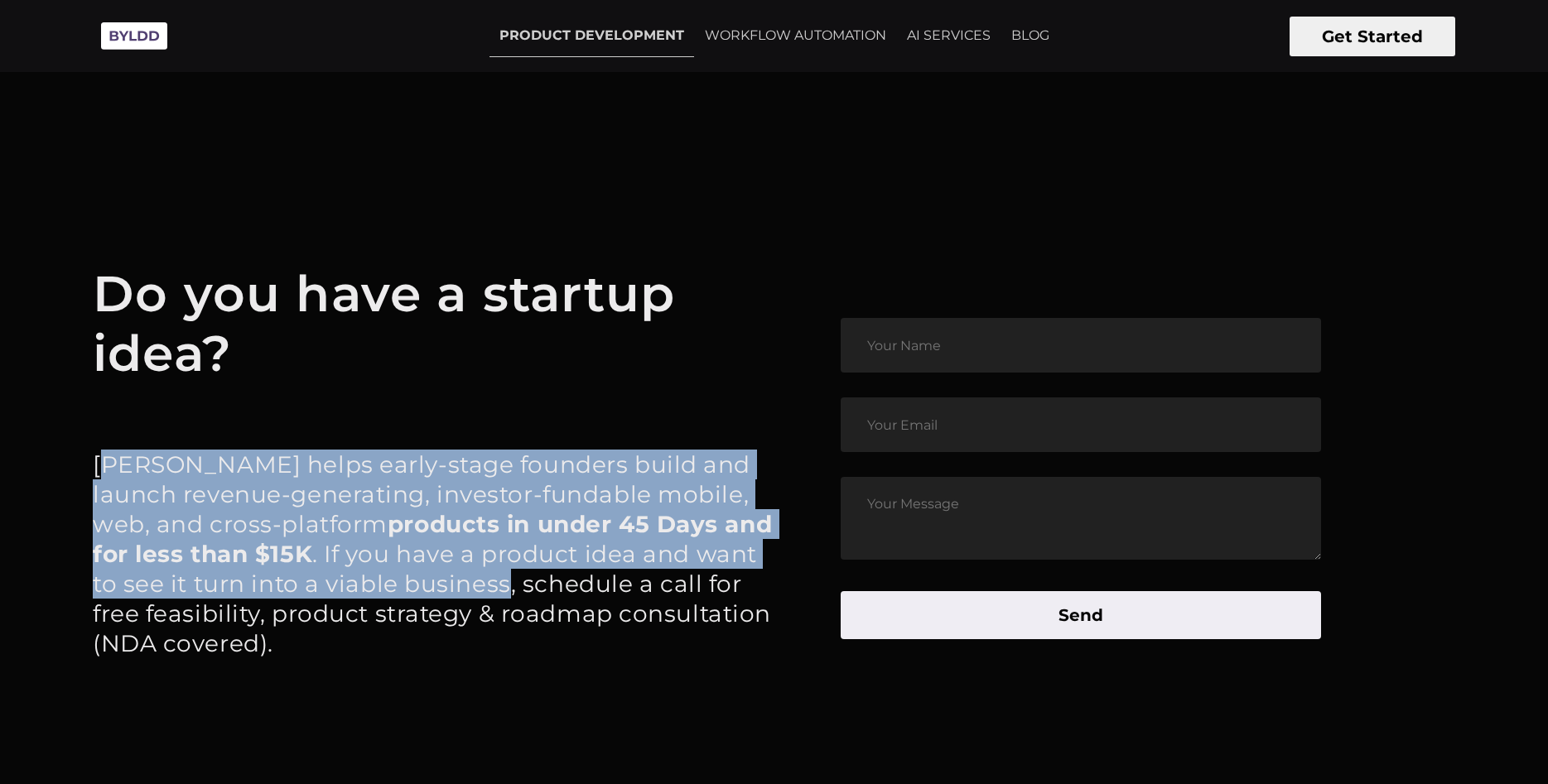
drag, startPoint x: 298, startPoint y: 507, endPoint x: 109, endPoint y: 467, distance: 193.2
click at [109, 472] on p "Byldd helps early-stage founders build and launch revenue-generating, investor-…" at bounding box center [433, 554] width 682 height 209
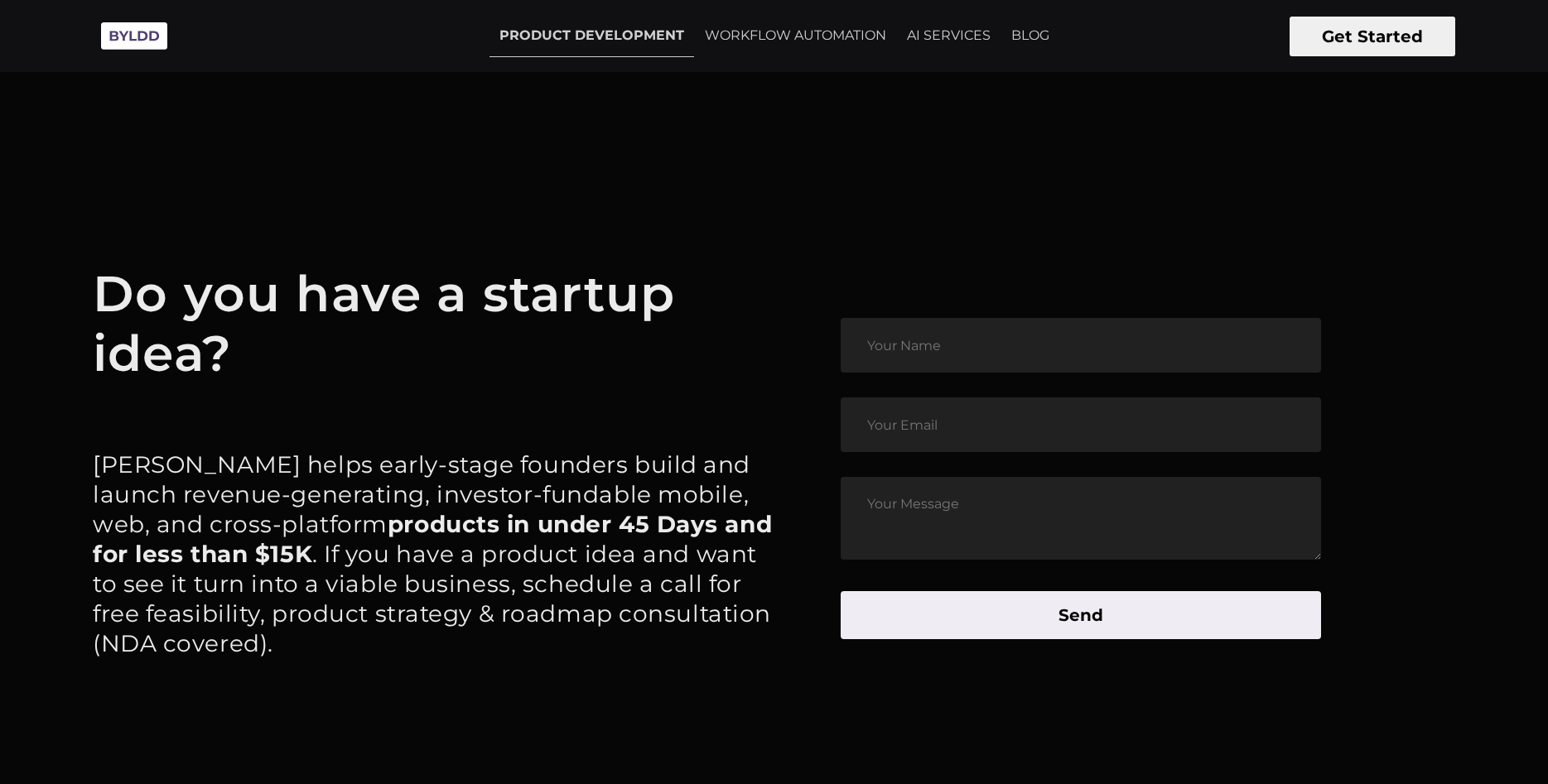
click at [98, 468] on p "Byldd helps early-stage founders build and launch revenue-generating, investor-…" at bounding box center [433, 554] width 682 height 209
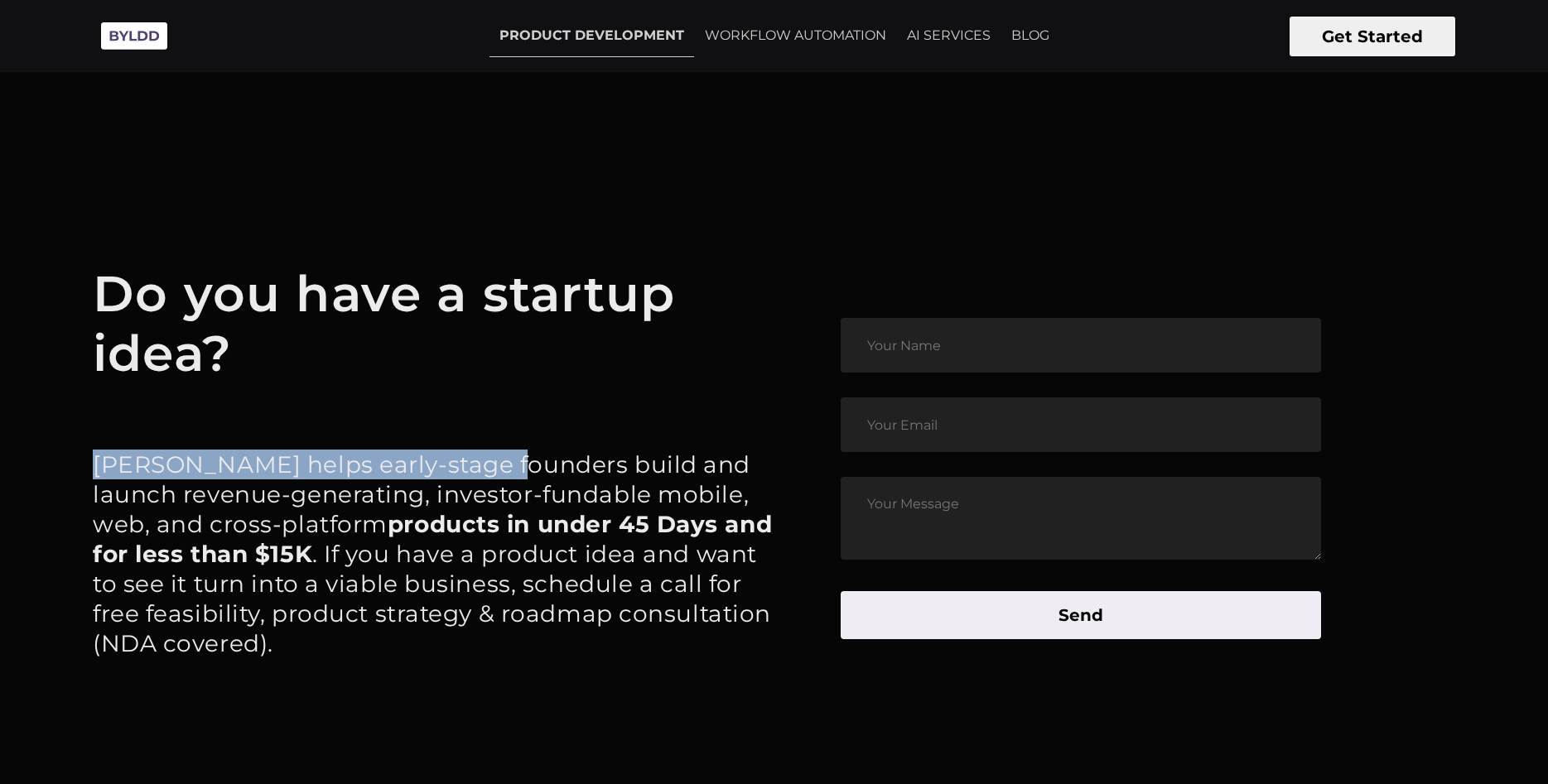
drag, startPoint x: 98, startPoint y: 468, endPoint x: 431, endPoint y: 461, distance: 333.1
click at [434, 462] on p "Byldd helps early-stage founders build and launch revenue-generating, investor-…" at bounding box center [433, 554] width 682 height 209
click at [427, 461] on p "Byldd helps early-stage founders build and launch revenue-generating, investor-…" at bounding box center [433, 554] width 682 height 209
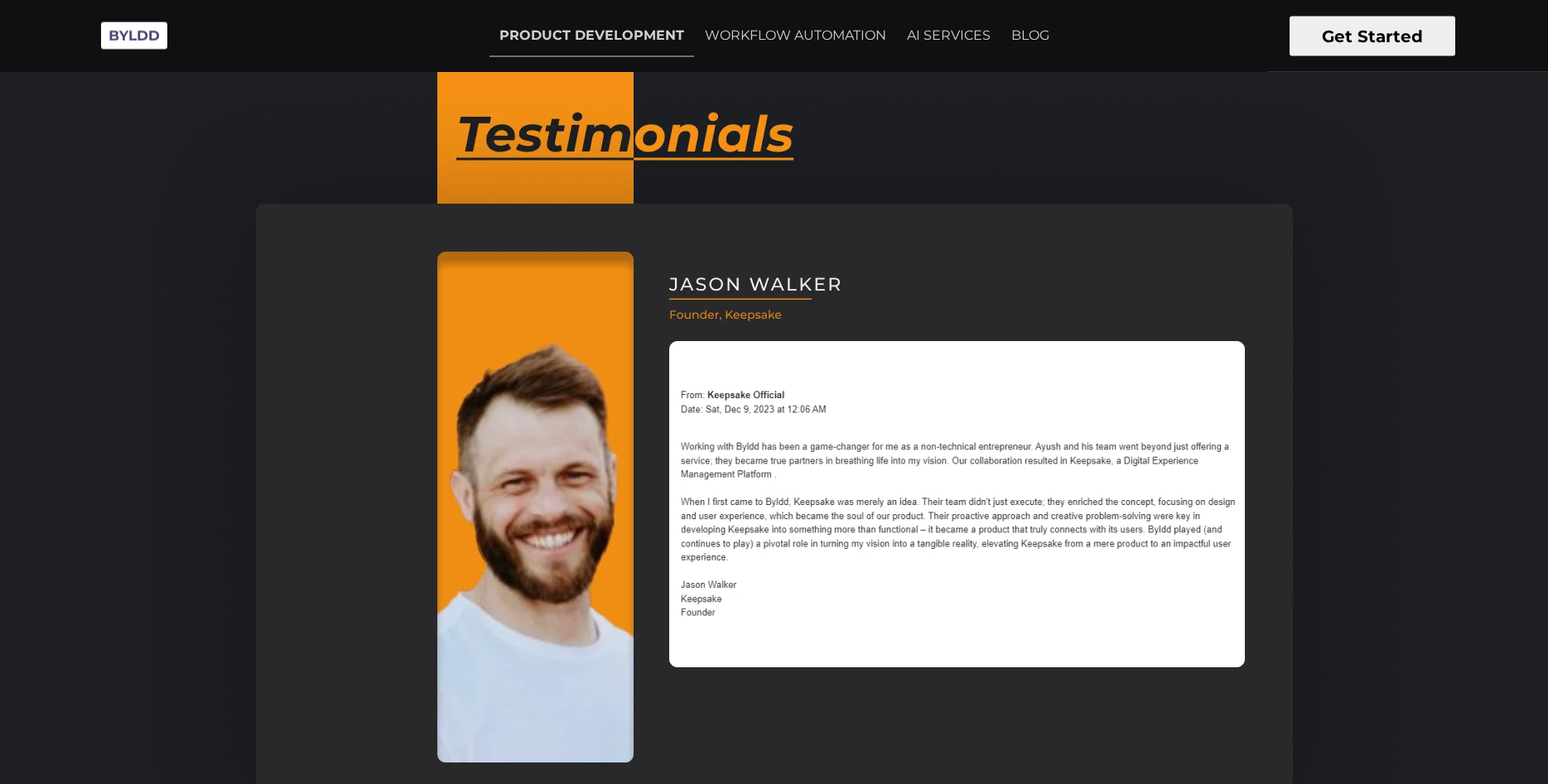
scroll to position [1152, 0]
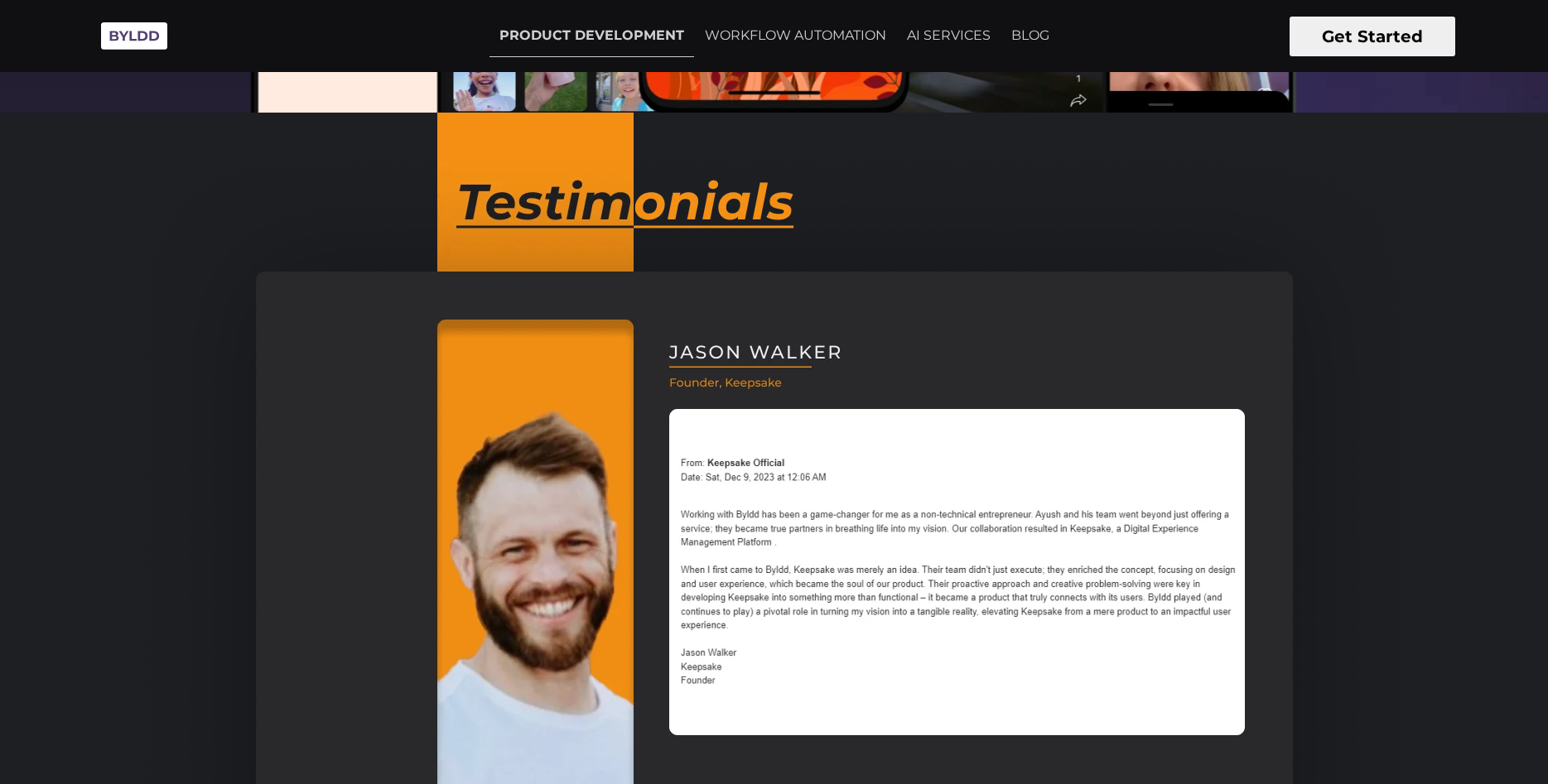
drag, startPoint x: 262, startPoint y: 581, endPoint x: 190, endPoint y: 464, distance: 137.4
click at [54, 446] on div at bounding box center [774, 575] width 1548 height 925
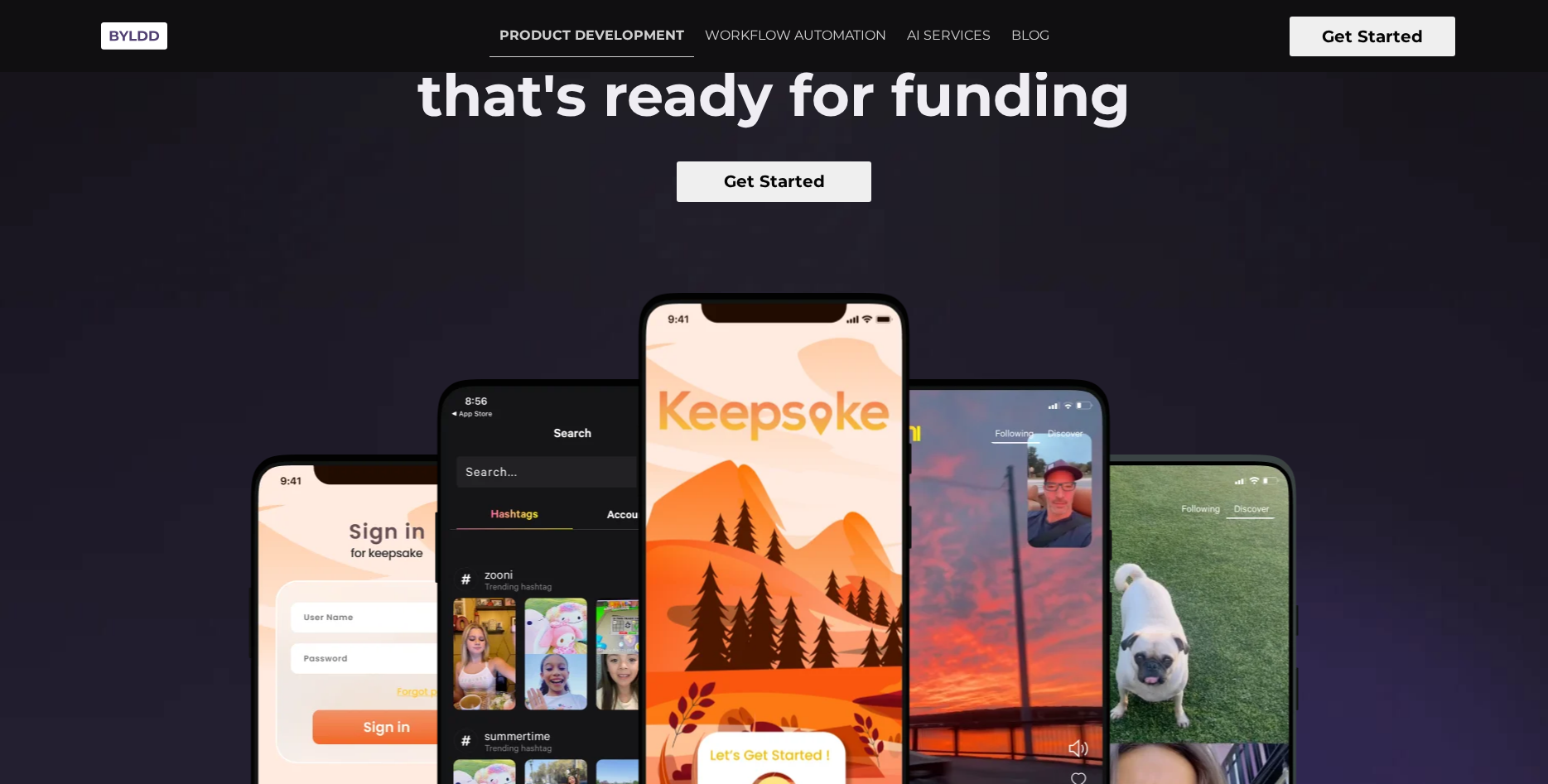
scroll to position [0, 0]
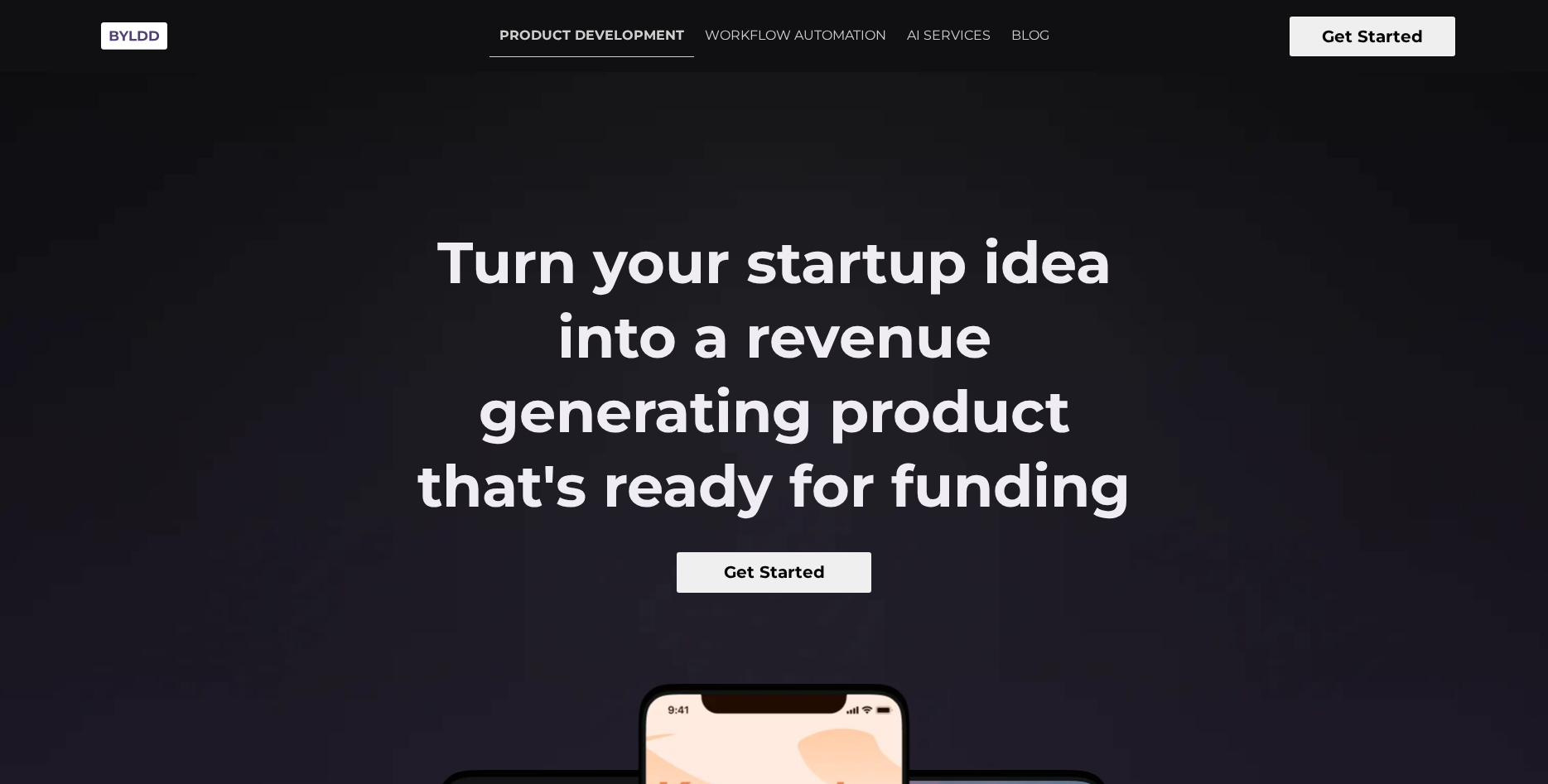
click at [147, 43] on img at bounding box center [134, 36] width 83 height 46
